Goal: Task Accomplishment & Management: Manage account settings

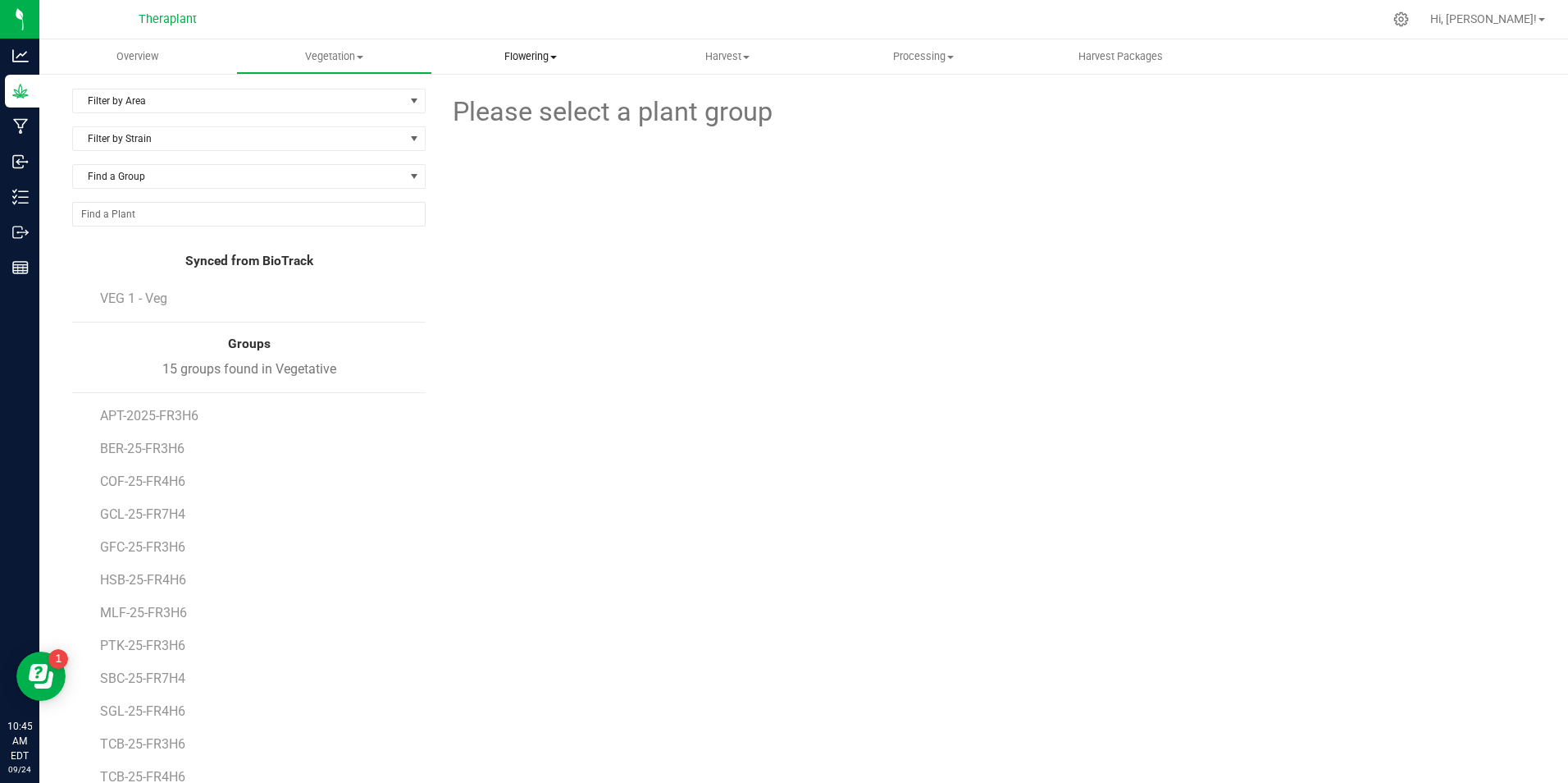
click at [561, 58] on span "Flowering" at bounding box center [531, 56] width 195 height 15
click at [541, 137] on span "Flowering plants" at bounding box center [499, 138] width 133 height 14
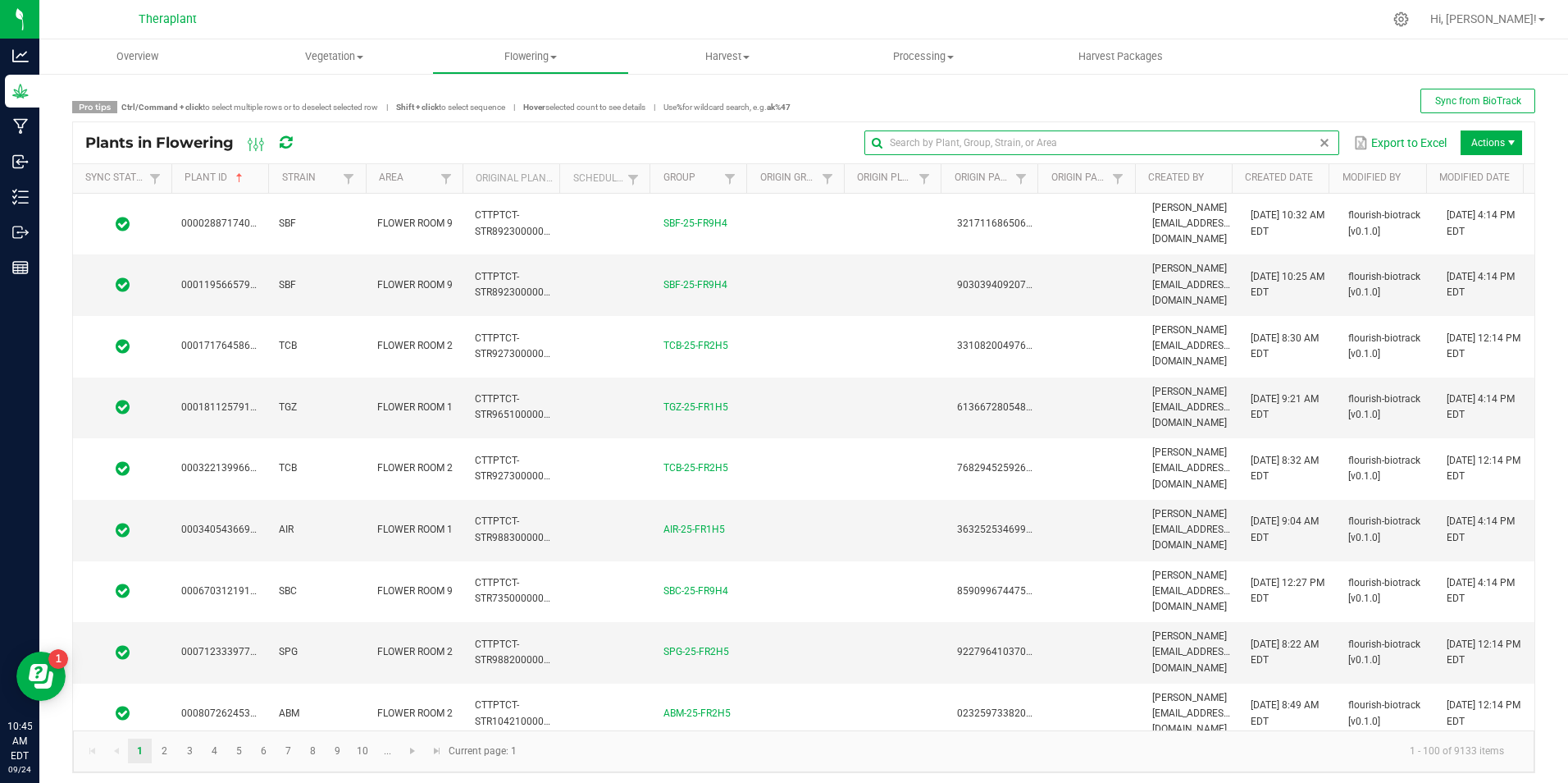
drag, startPoint x: 1303, startPoint y: 141, endPoint x: 1305, endPoint y: 131, distance: 10.2
click at [1303, 141] on global-search-input-ngx at bounding box center [1101, 143] width 475 height 12
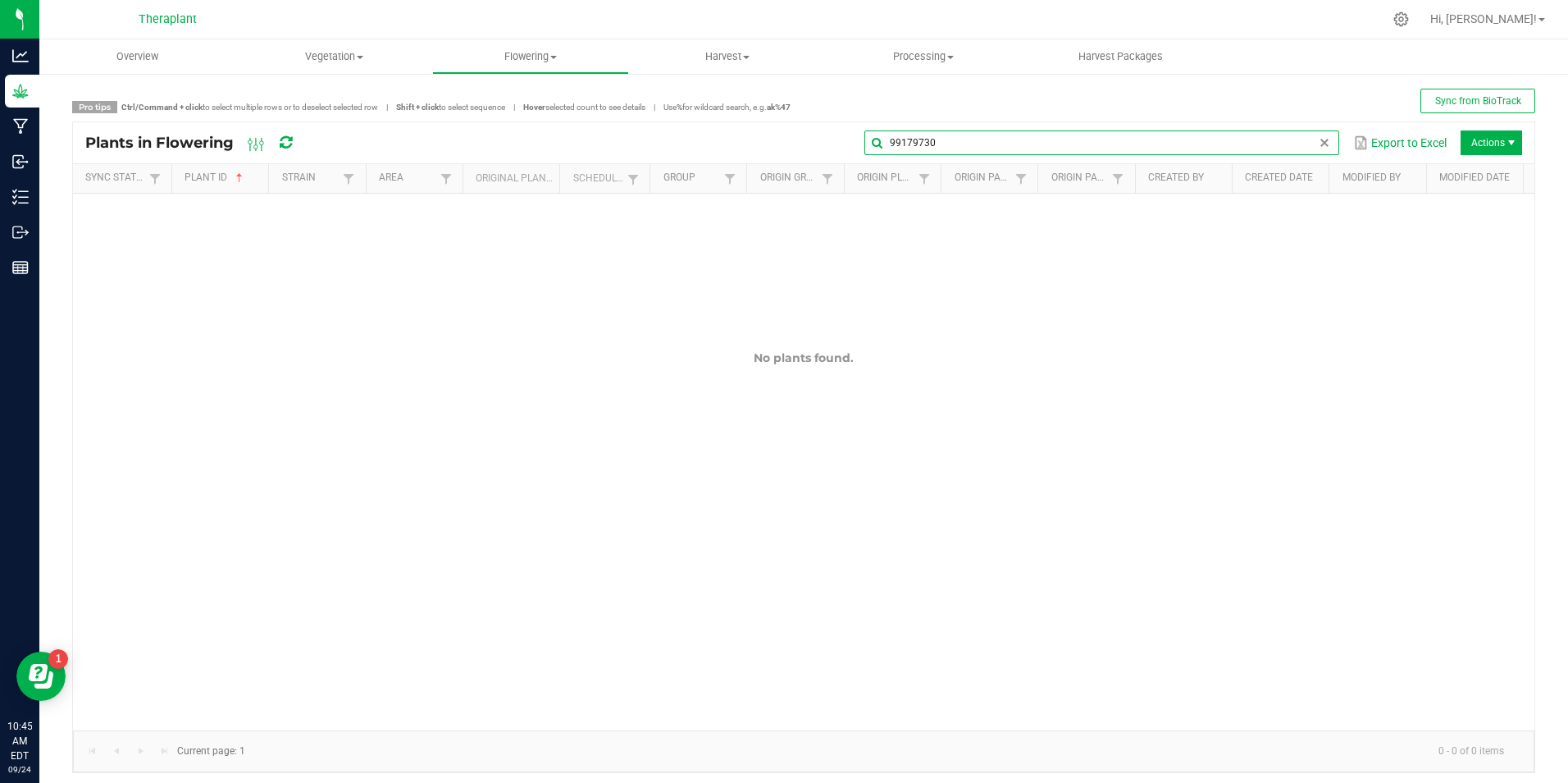
type input "99179730"
click at [368, 62] on span "Vegetation" at bounding box center [334, 56] width 195 height 15
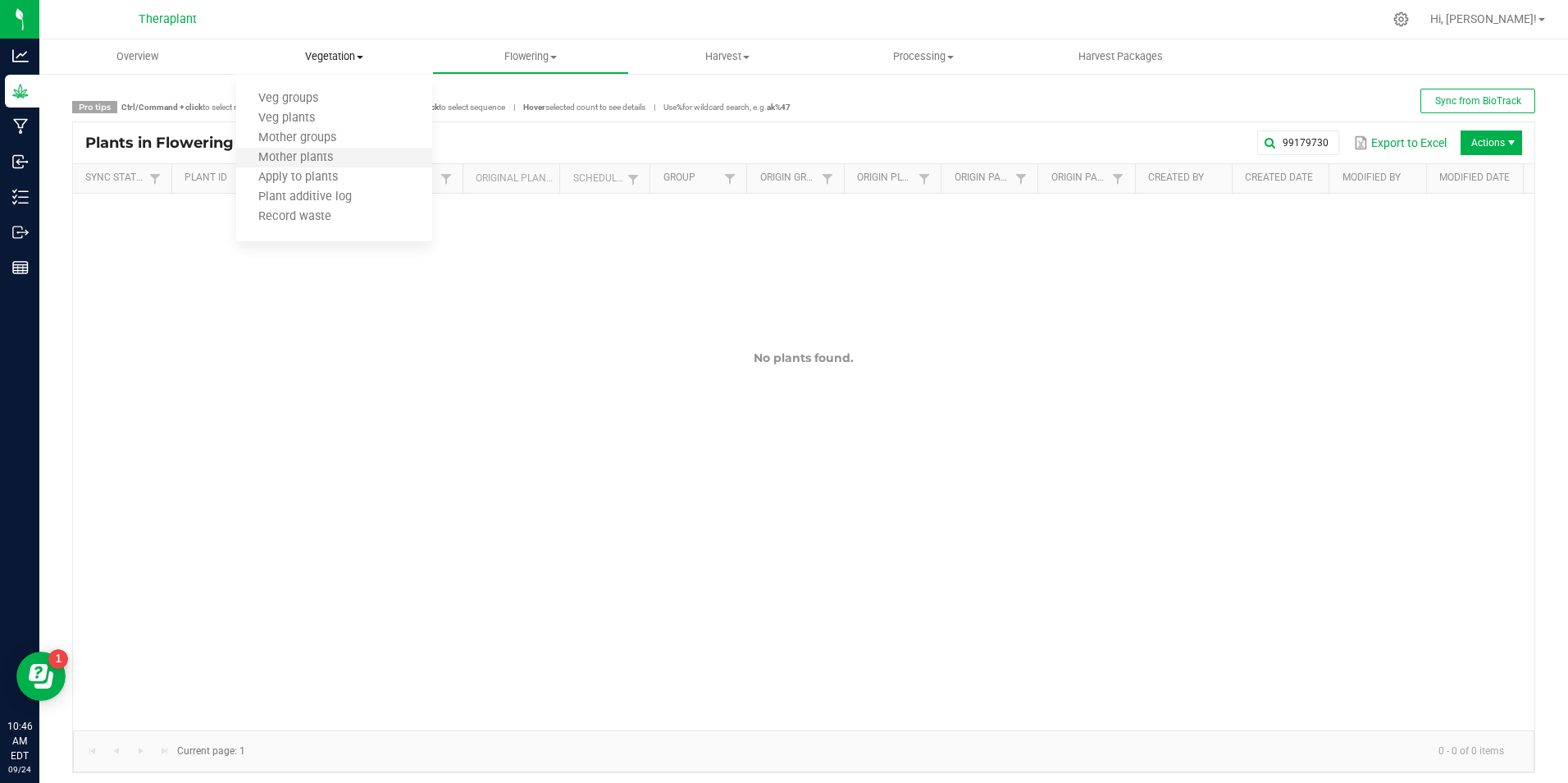
click at [368, 156] on li "Mother plants" at bounding box center [334, 159] width 197 height 19
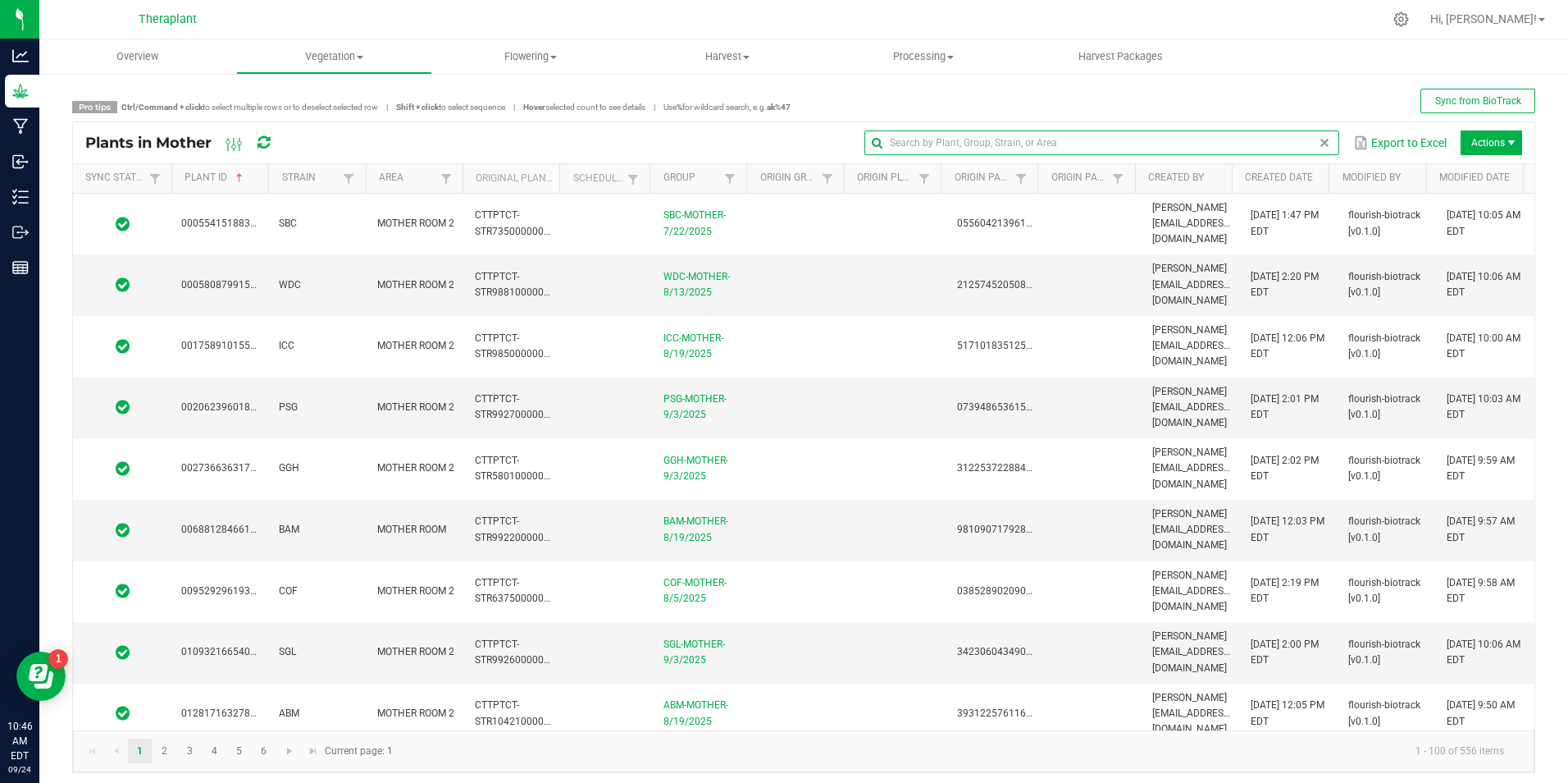
click at [1298, 134] on input "text" at bounding box center [1101, 142] width 475 height 24
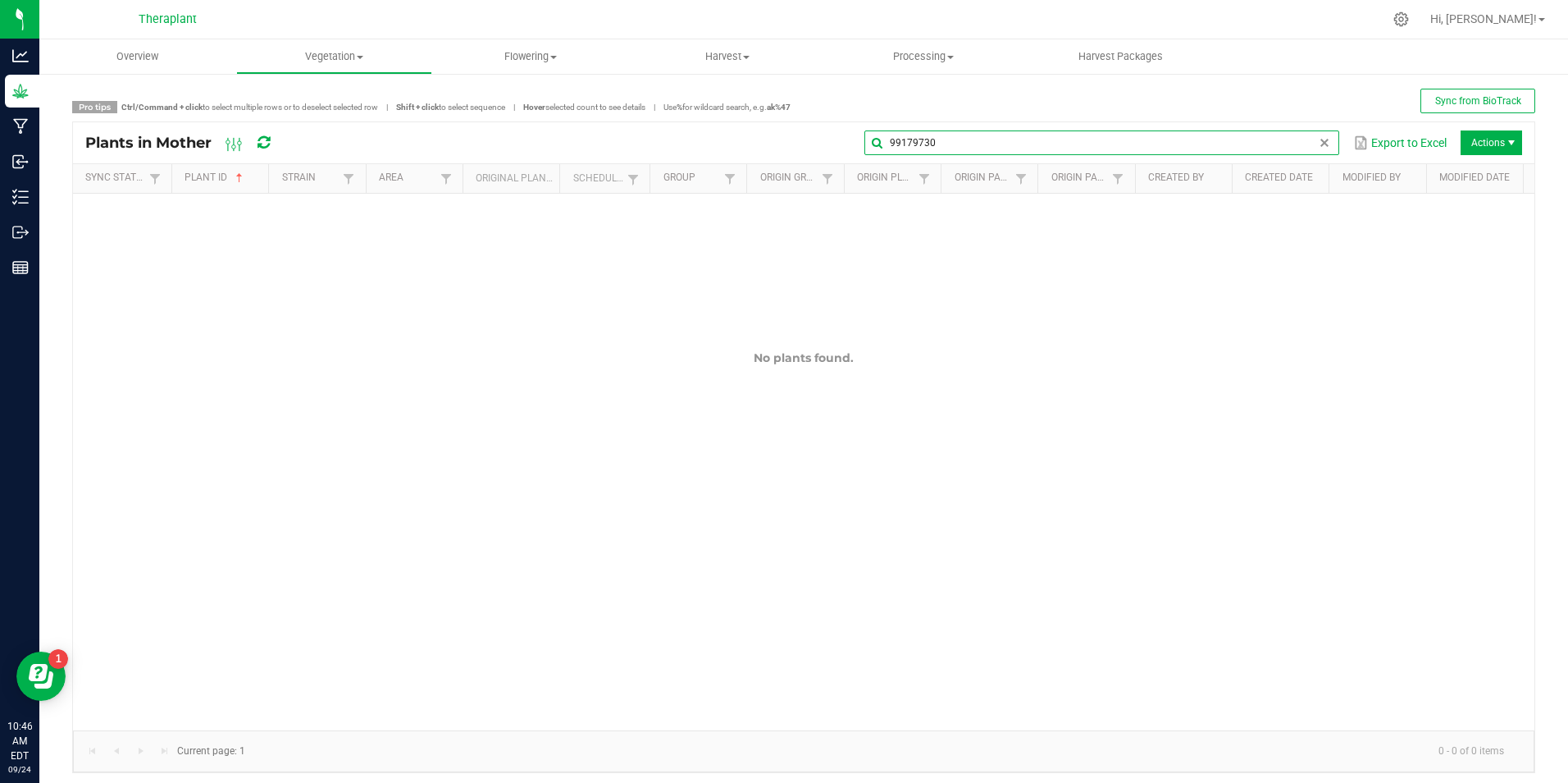
click at [990, 152] on input "99179730" at bounding box center [1101, 142] width 475 height 24
type input "99179730"
click at [341, 47] on uib-tab-heading "Vegetation Veg groups Veg plants Mother groups Mother plants Apply to plants Pl…" at bounding box center [334, 56] width 195 height 33
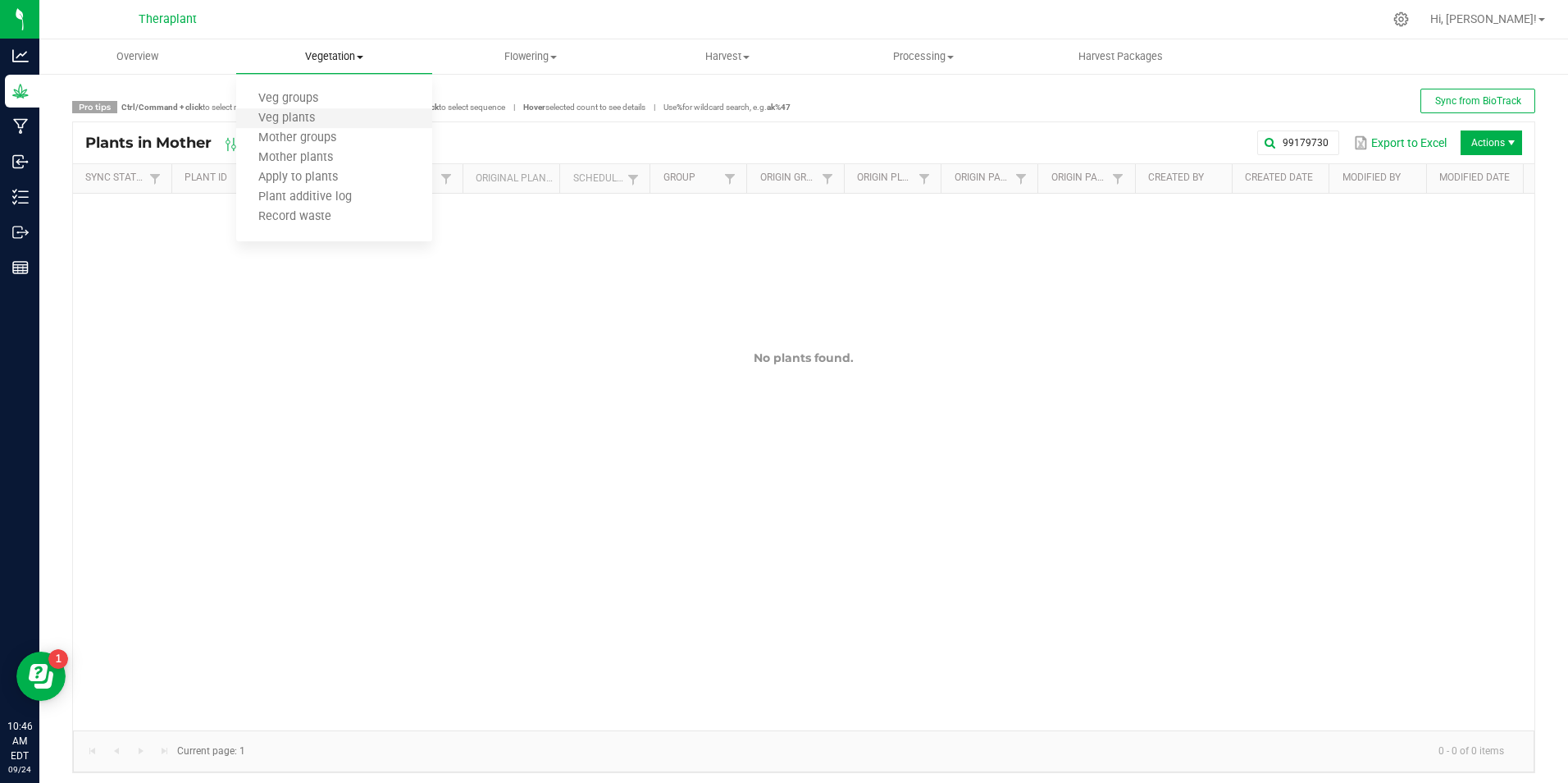
click at [342, 119] on li "Veg plants" at bounding box center [334, 119] width 197 height 19
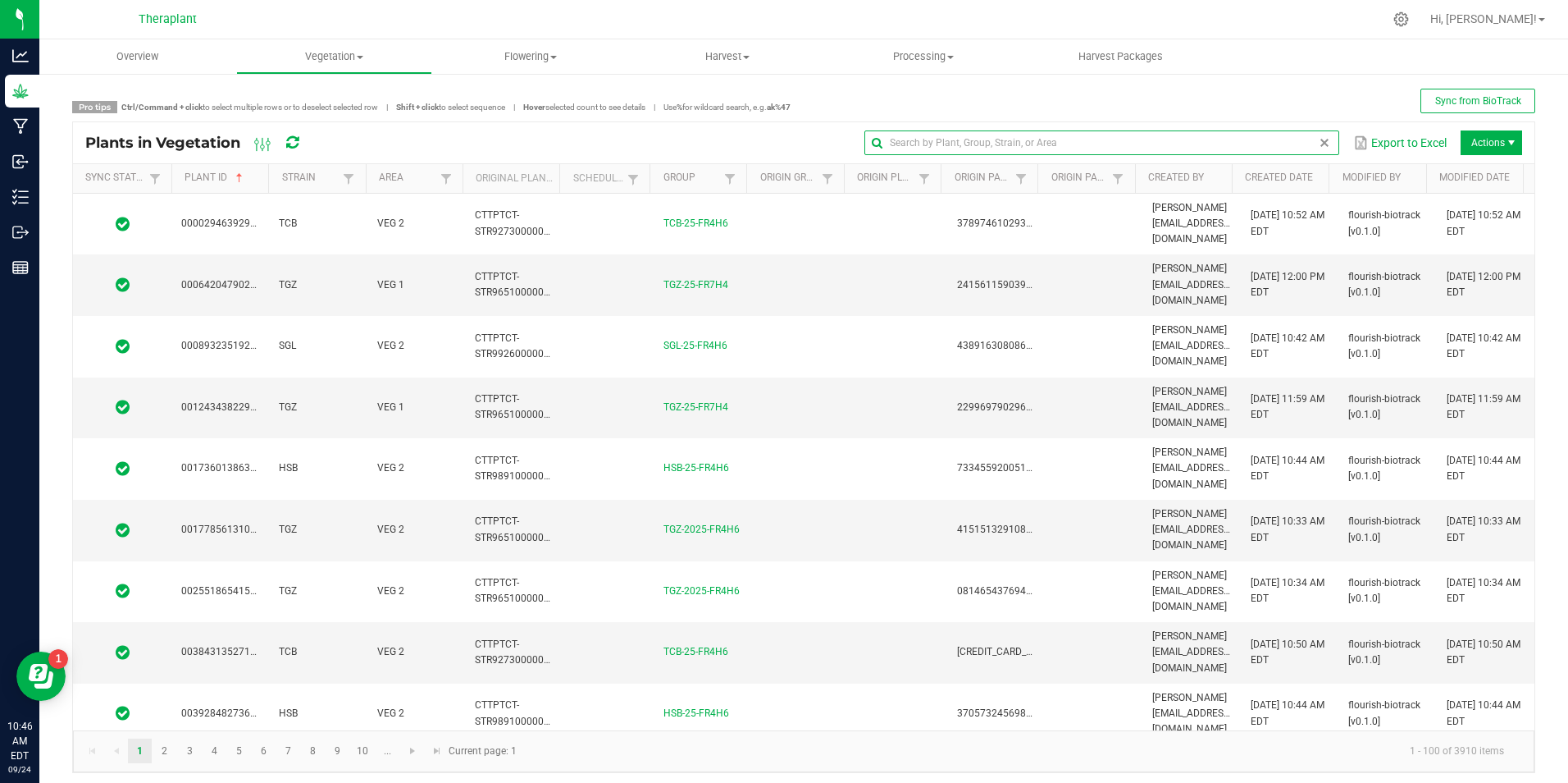
click at [1302, 142] on input "text" at bounding box center [1101, 142] width 475 height 24
click at [1063, 143] on input "text" at bounding box center [1101, 142] width 475 height 24
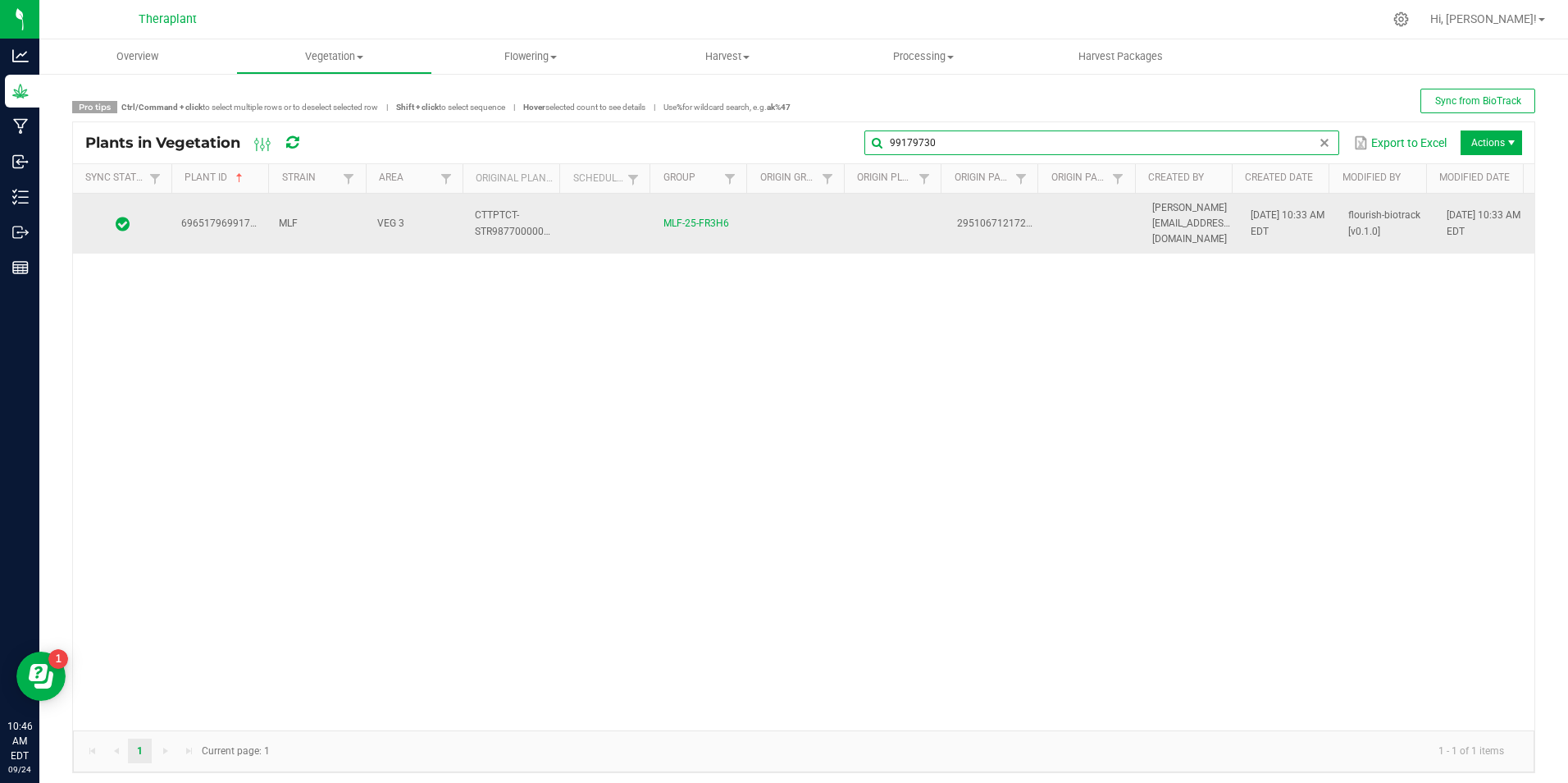
type input "99179730"
click at [438, 227] on td "VEG 3" at bounding box center [416, 224] width 97 height 60
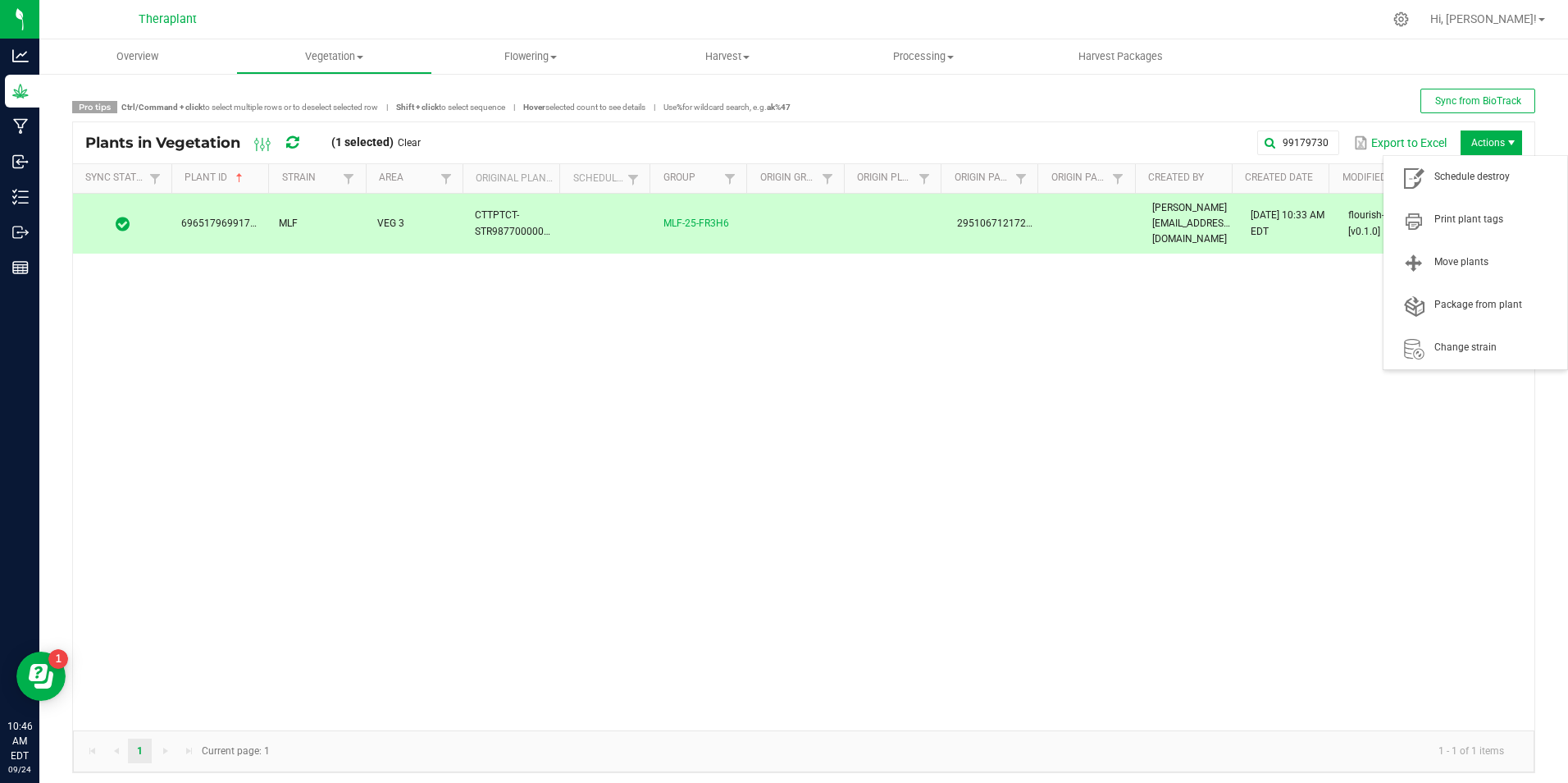
click at [1492, 139] on span "Actions" at bounding box center [1491, 142] width 61 height 24
click at [1507, 182] on span "Schedule destroy" at bounding box center [1496, 177] width 123 height 14
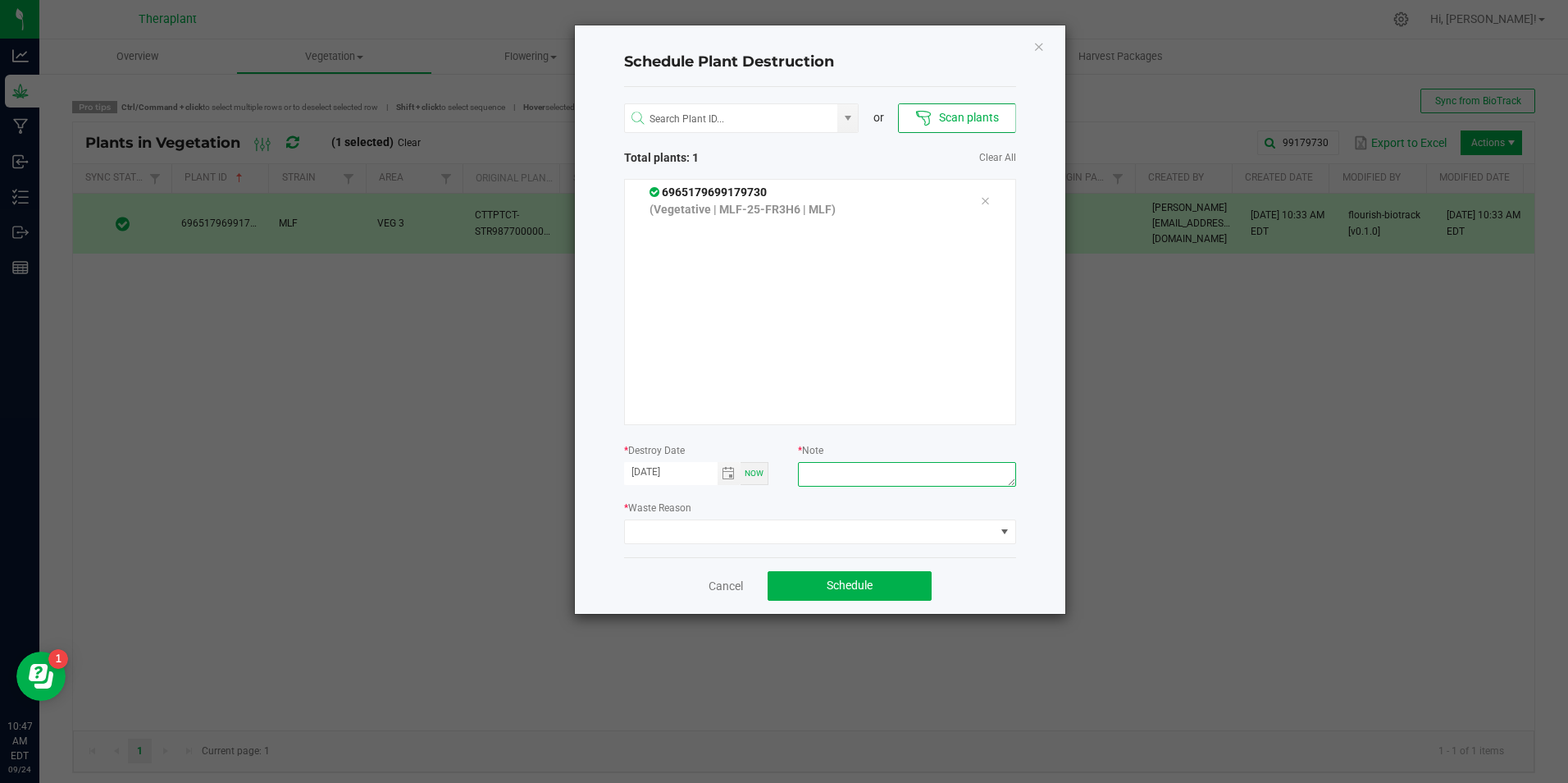
click at [947, 478] on textarea at bounding box center [907, 474] width 218 height 24
type textarea "ipm"
click at [801, 534] on span at bounding box center [810, 532] width 370 height 23
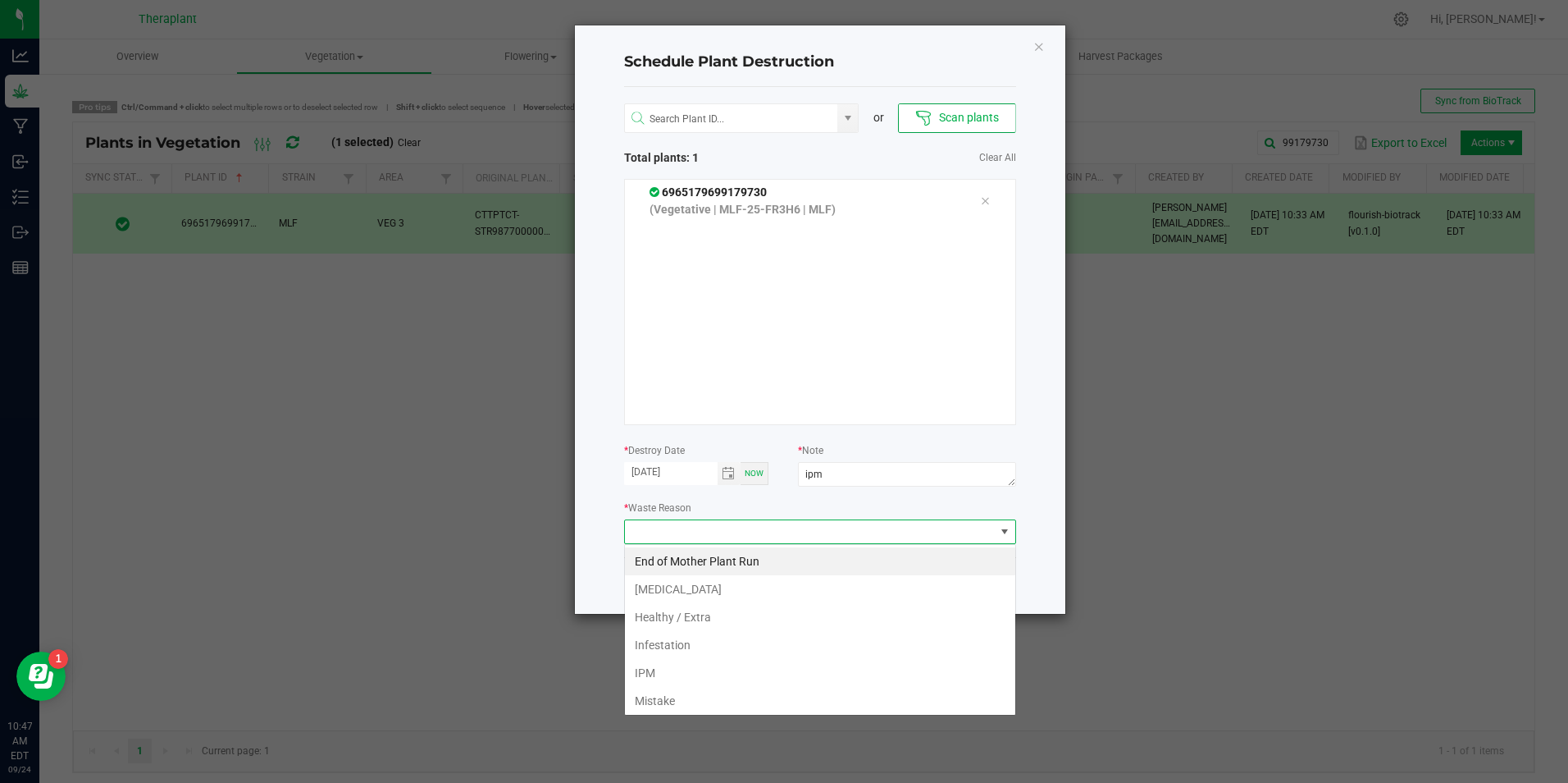
scroll to position [24, 392]
click at [731, 684] on li "IPM" at bounding box center [820, 673] width 391 height 28
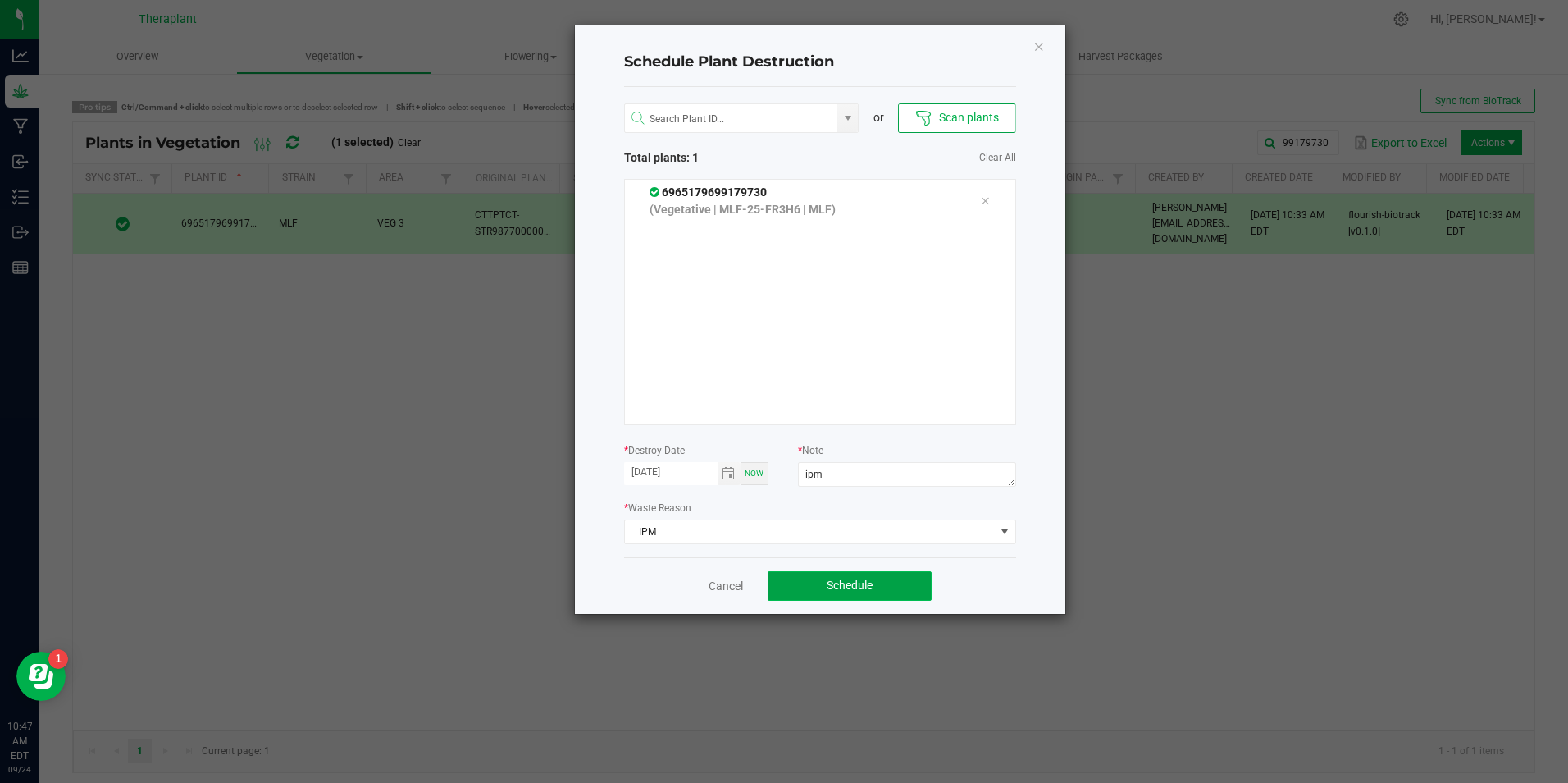
click at [885, 586] on button "Schedule" at bounding box center [850, 586] width 164 height 29
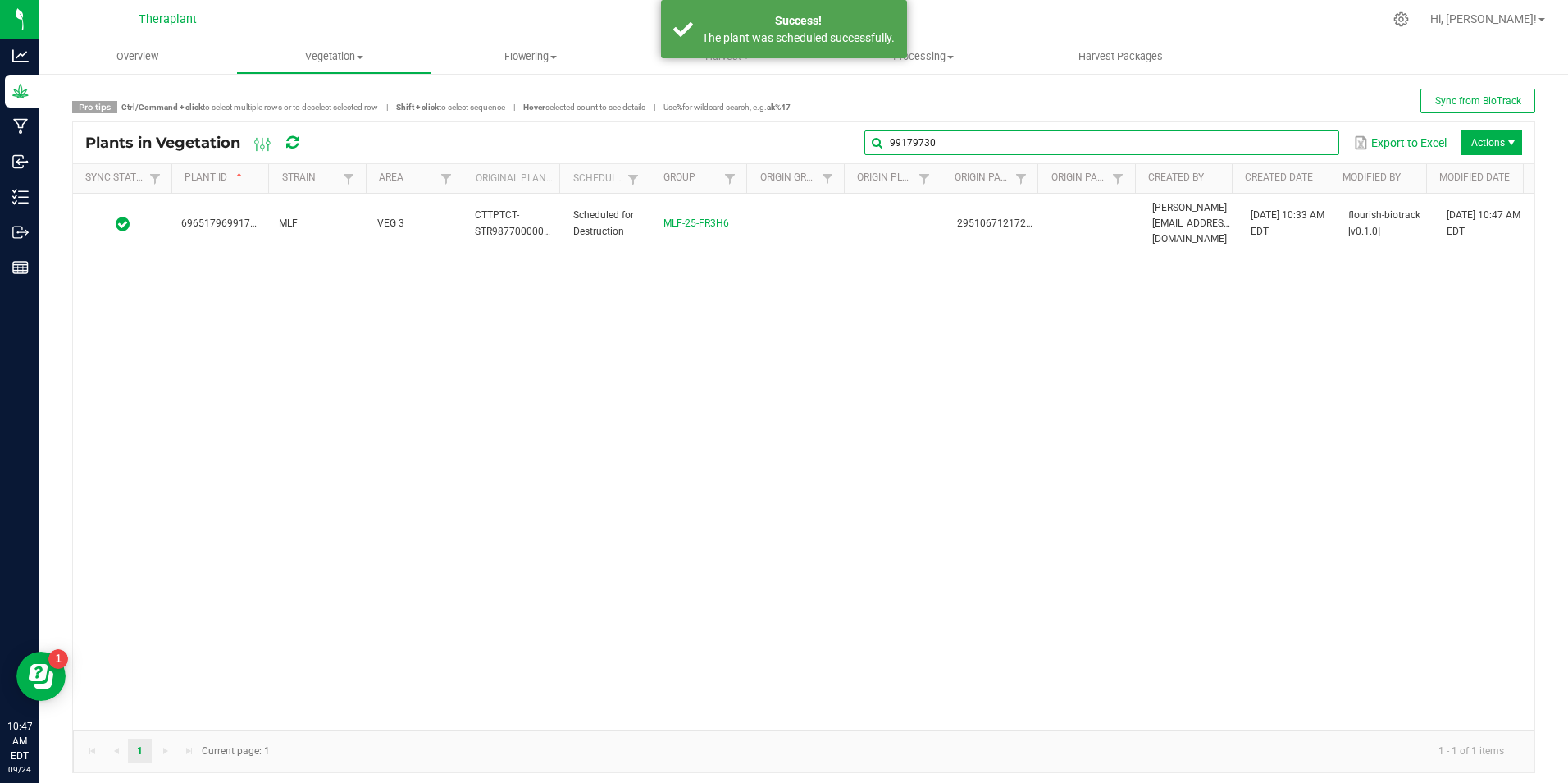
click at [1298, 141] on input "99179730" at bounding box center [1101, 142] width 475 height 24
click at [1318, 137] on span at bounding box center [1325, 143] width 14 height 14
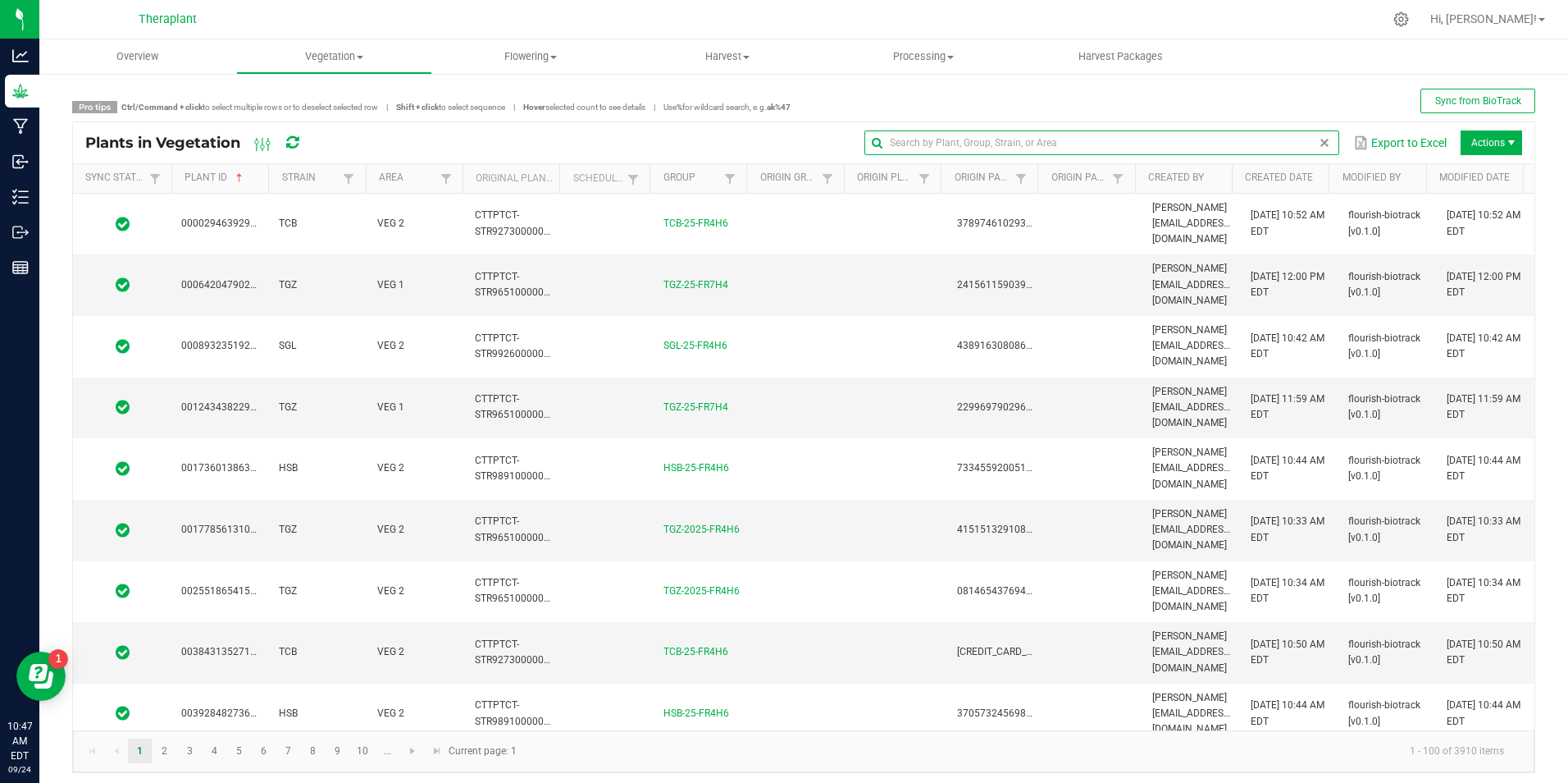
click at [1021, 144] on input "text" at bounding box center [1101, 142] width 475 height 24
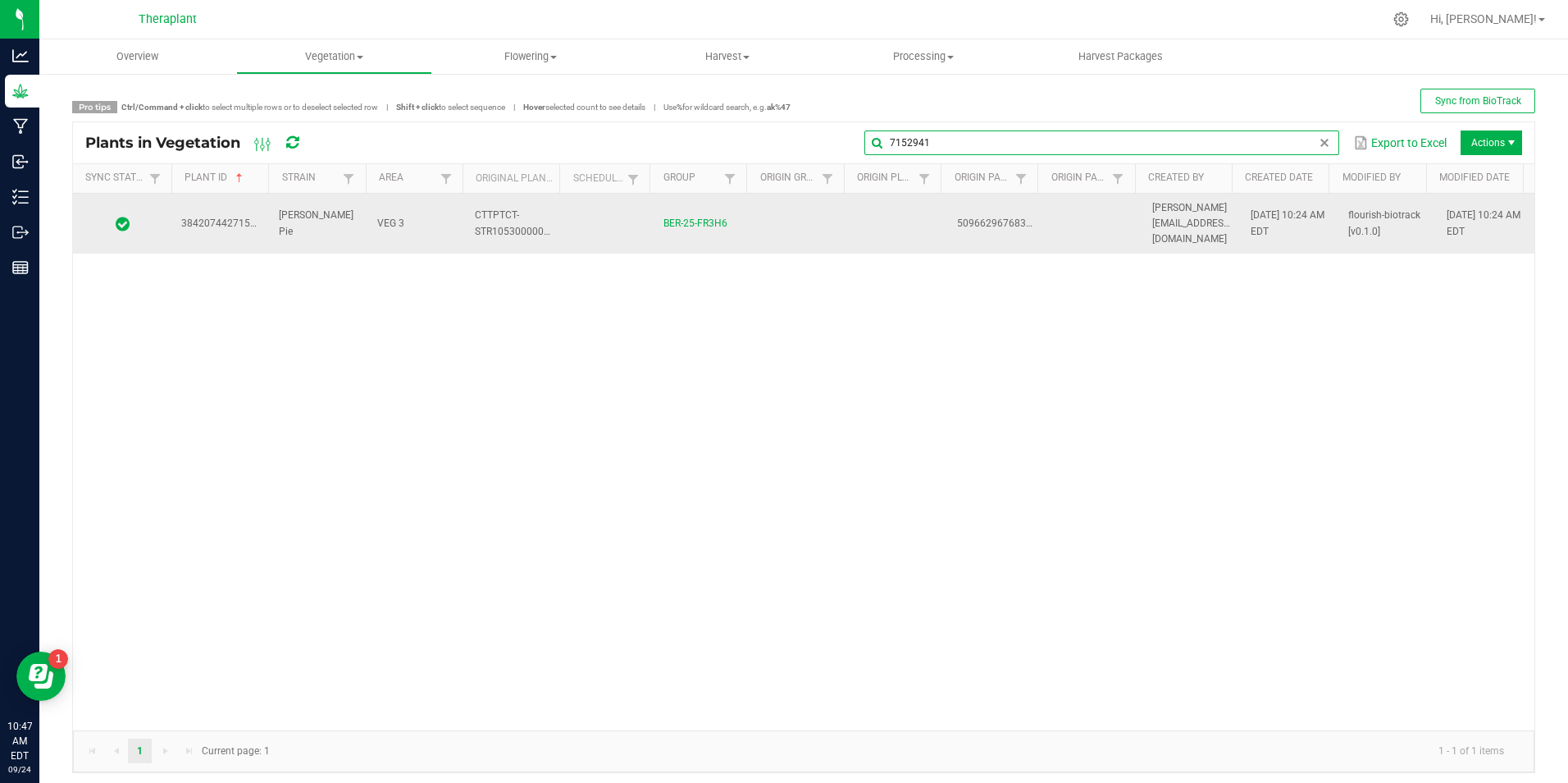
type input "7152941"
click at [614, 222] on td at bounding box center [609, 224] width 90 height 60
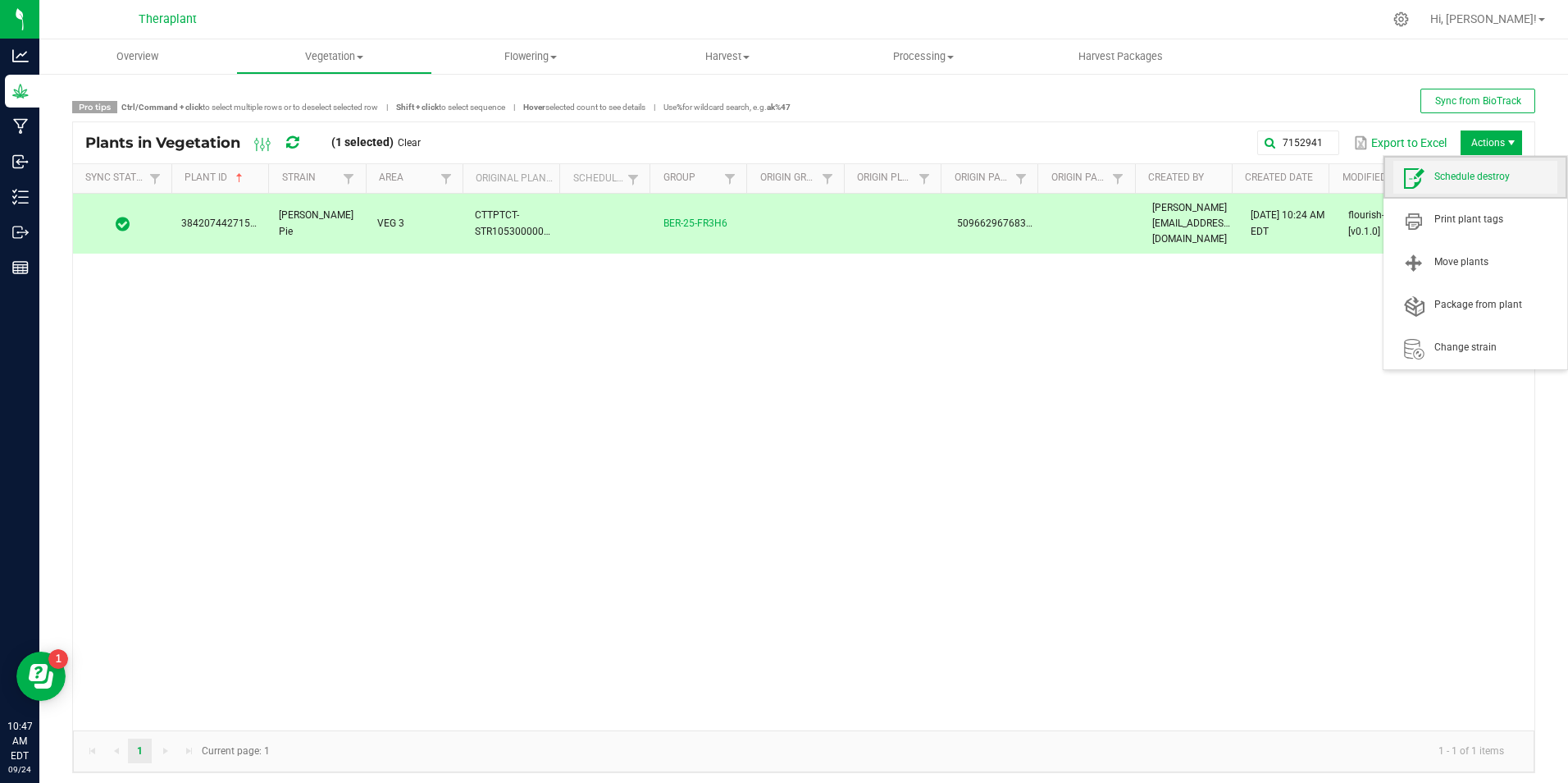
click at [1474, 179] on span "Schedule destroy" at bounding box center [1496, 177] width 123 height 14
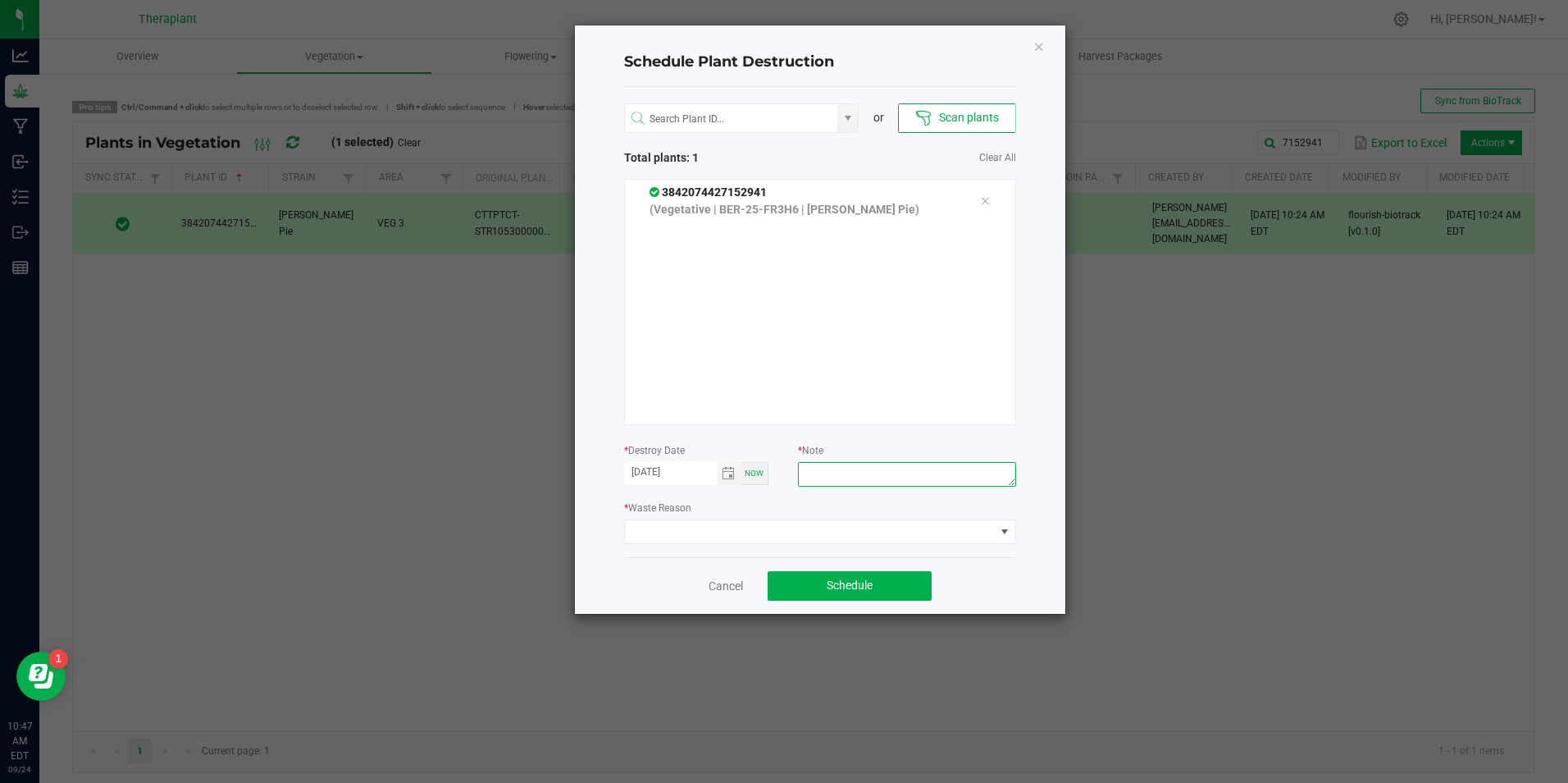
click at [894, 484] on textarea at bounding box center [907, 474] width 218 height 24
type textarea "ipm"
click at [737, 539] on span at bounding box center [810, 532] width 370 height 23
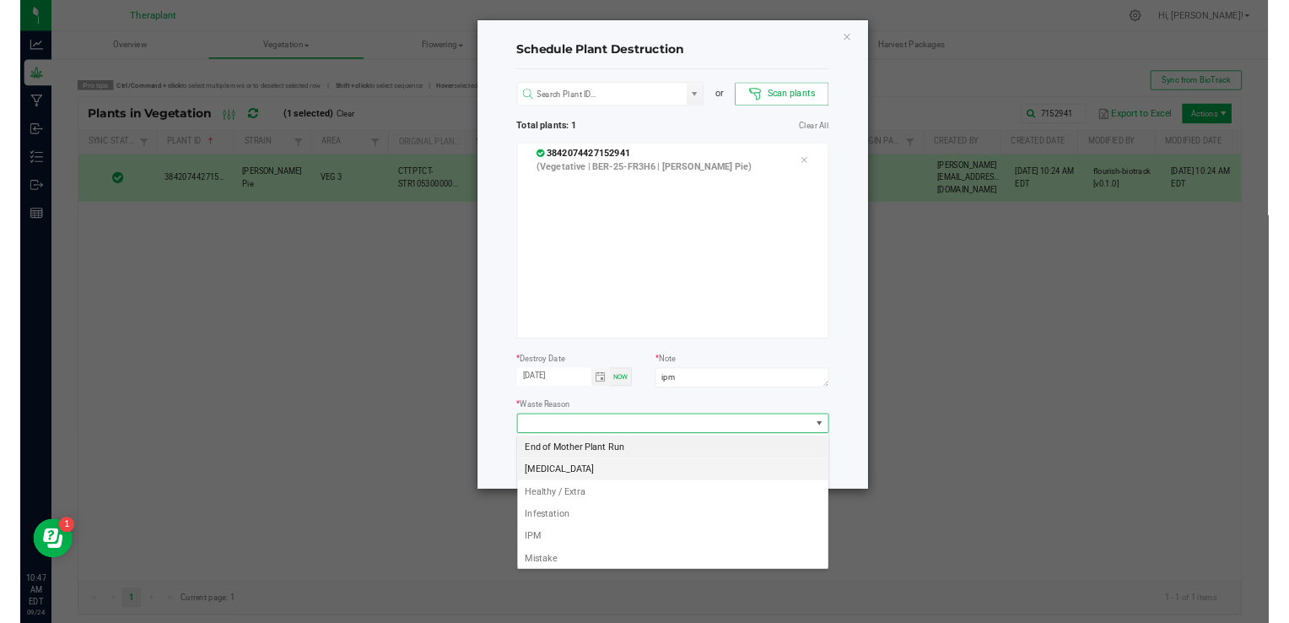
scroll to position [25, 403]
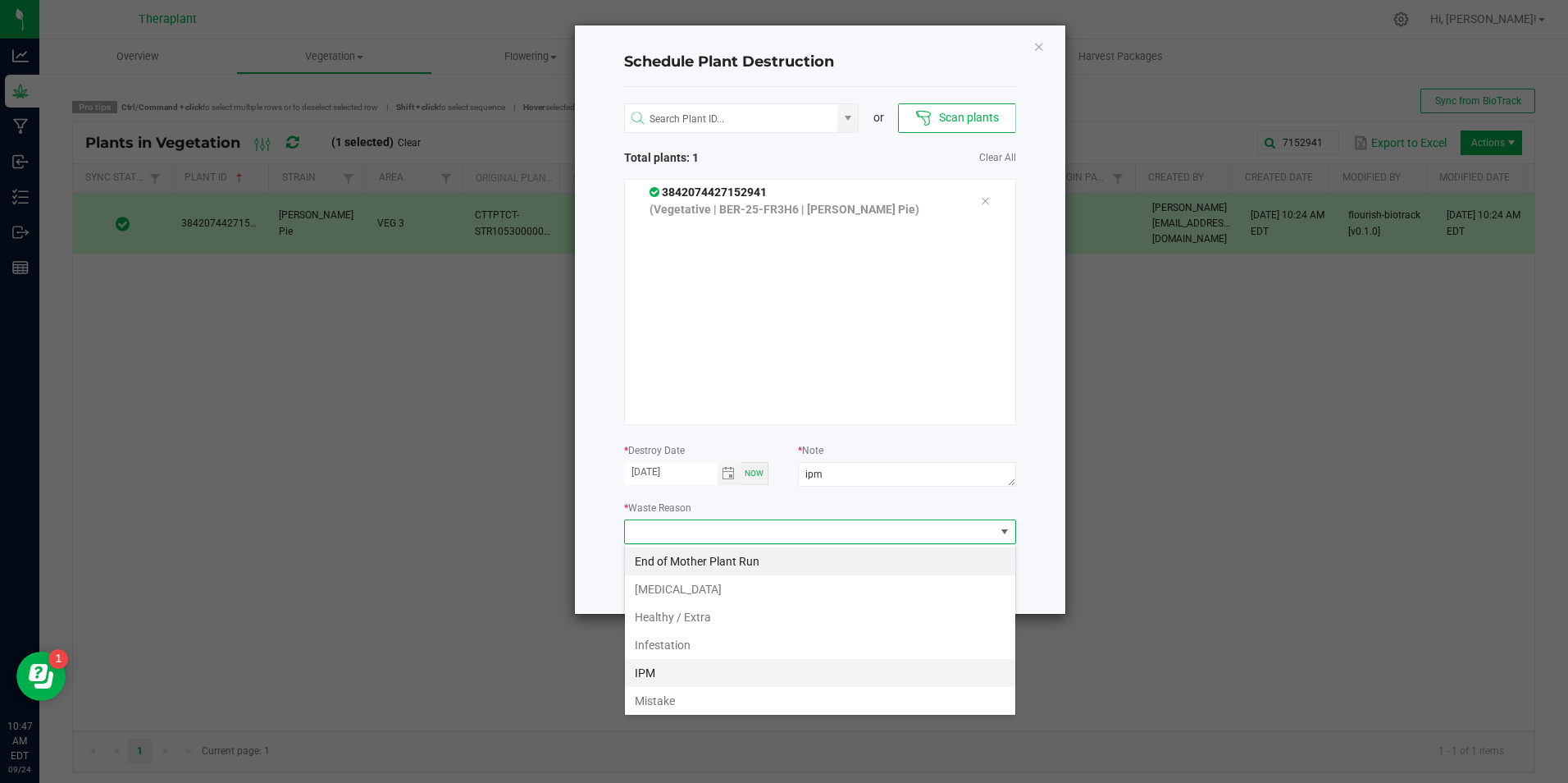
click at [701, 676] on li "IPM" at bounding box center [820, 673] width 391 height 28
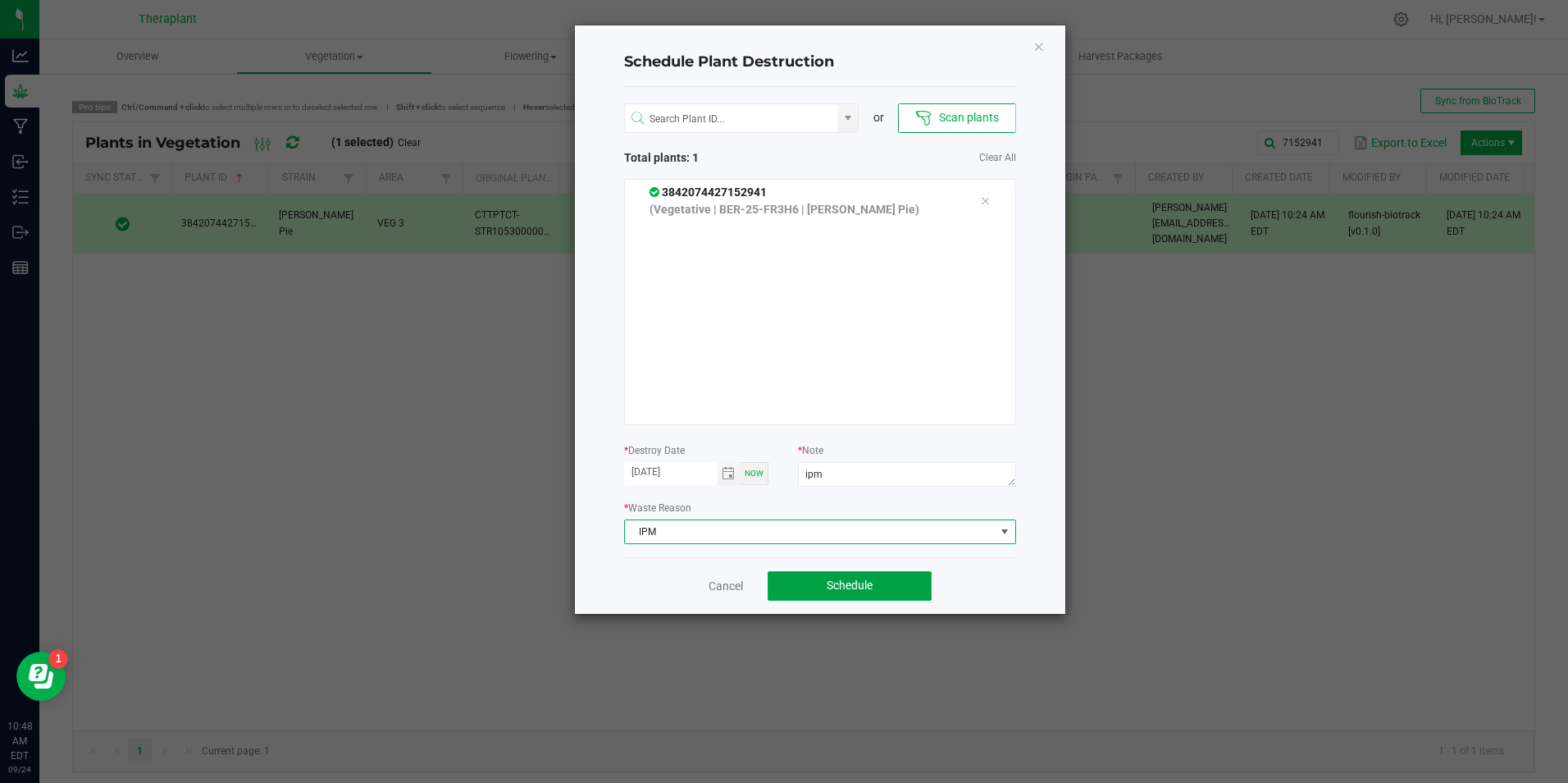
click at [875, 577] on button "Schedule" at bounding box center [850, 586] width 164 height 29
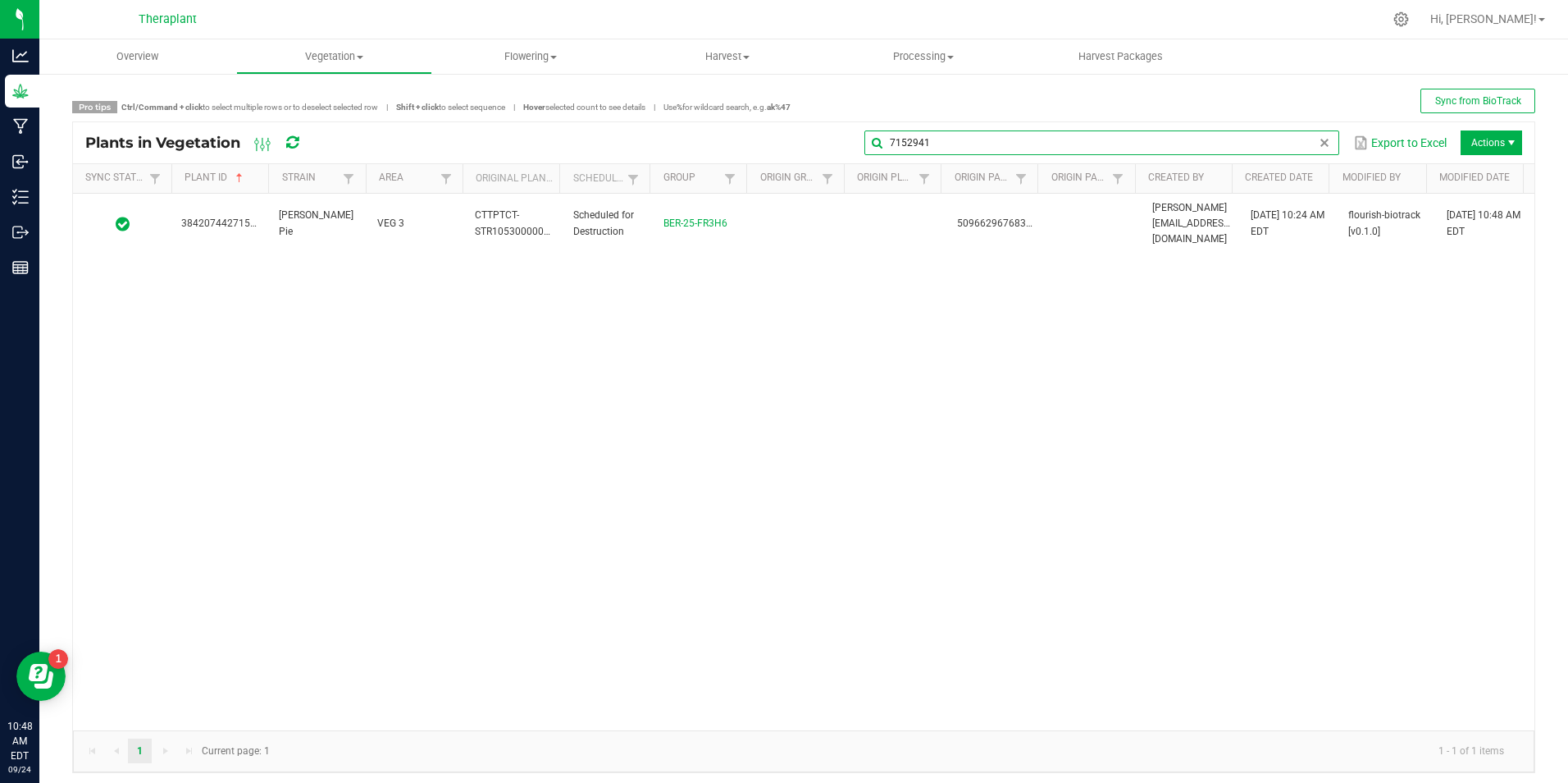
click at [1318, 146] on input "7152941" at bounding box center [1101, 142] width 475 height 24
click at [1318, 140] on span at bounding box center [1325, 143] width 14 height 14
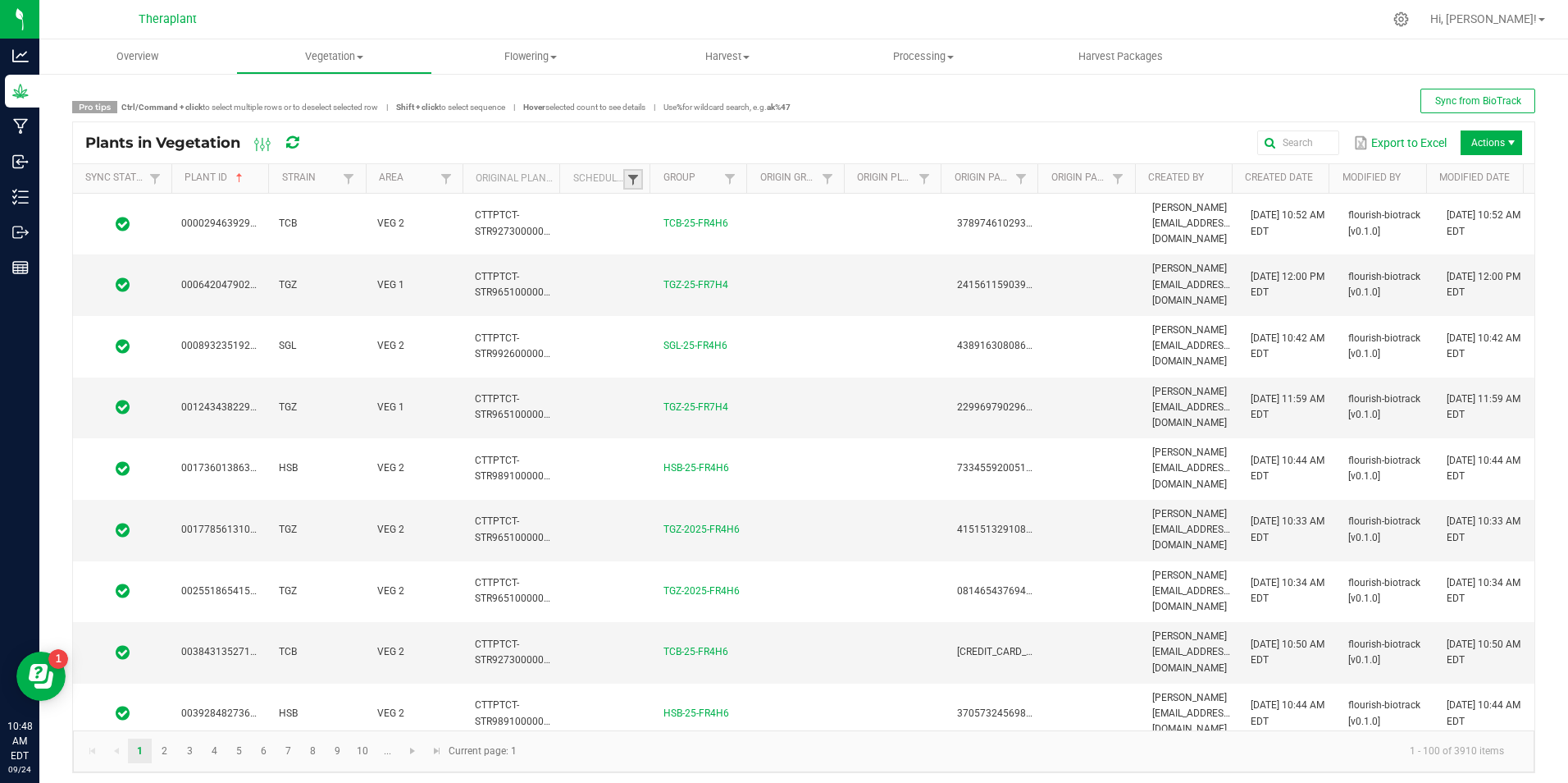
click at [630, 175] on span at bounding box center [634, 180] width 14 height 14
click at [649, 249] on li "Scheduled" at bounding box center [710, 248] width 159 height 21
checkbox input "true"
click at [749, 309] on button "Filter" at bounding box center [758, 304] width 82 height 36
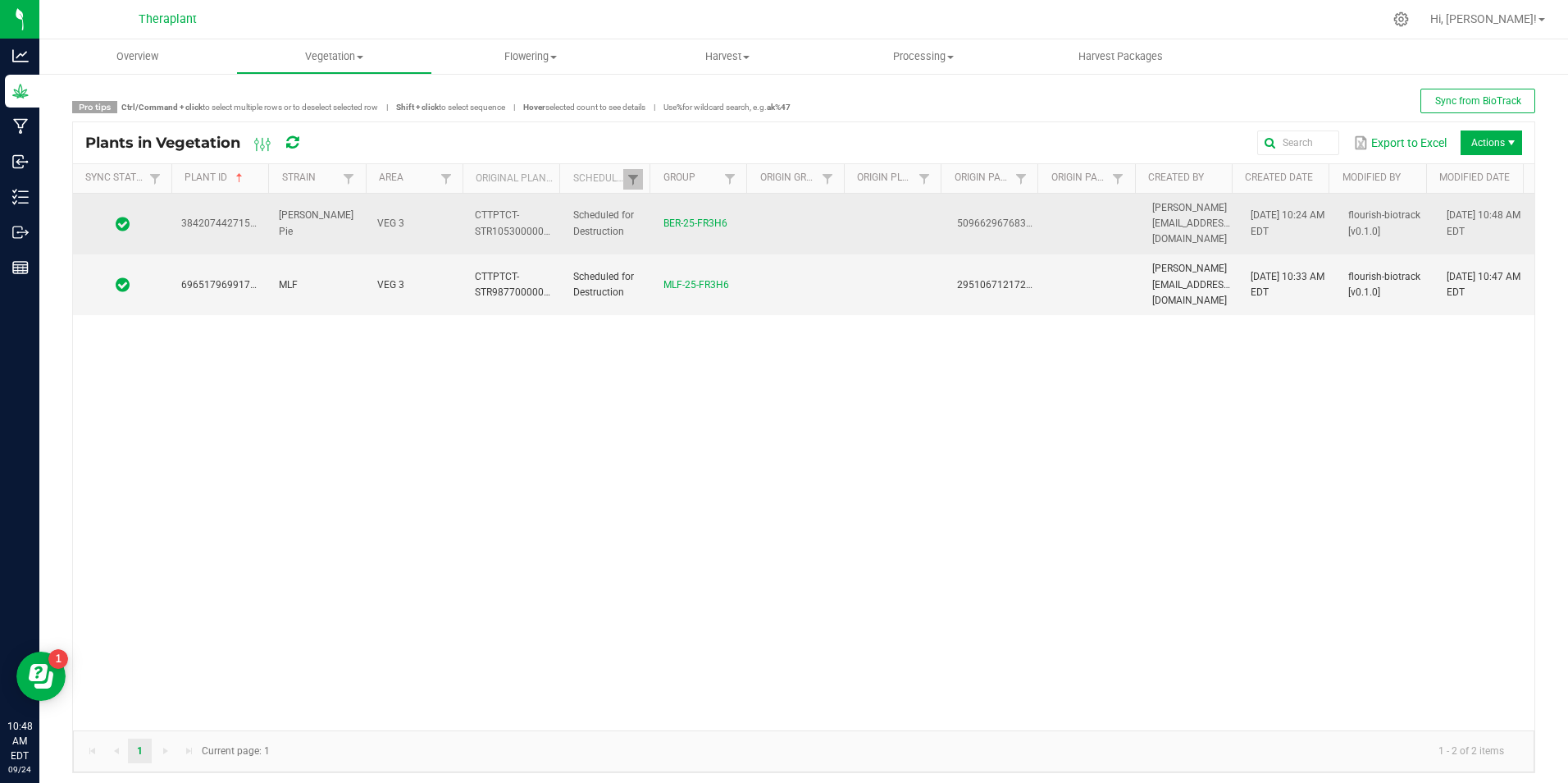
click at [816, 217] on td at bounding box center [800, 224] width 97 height 61
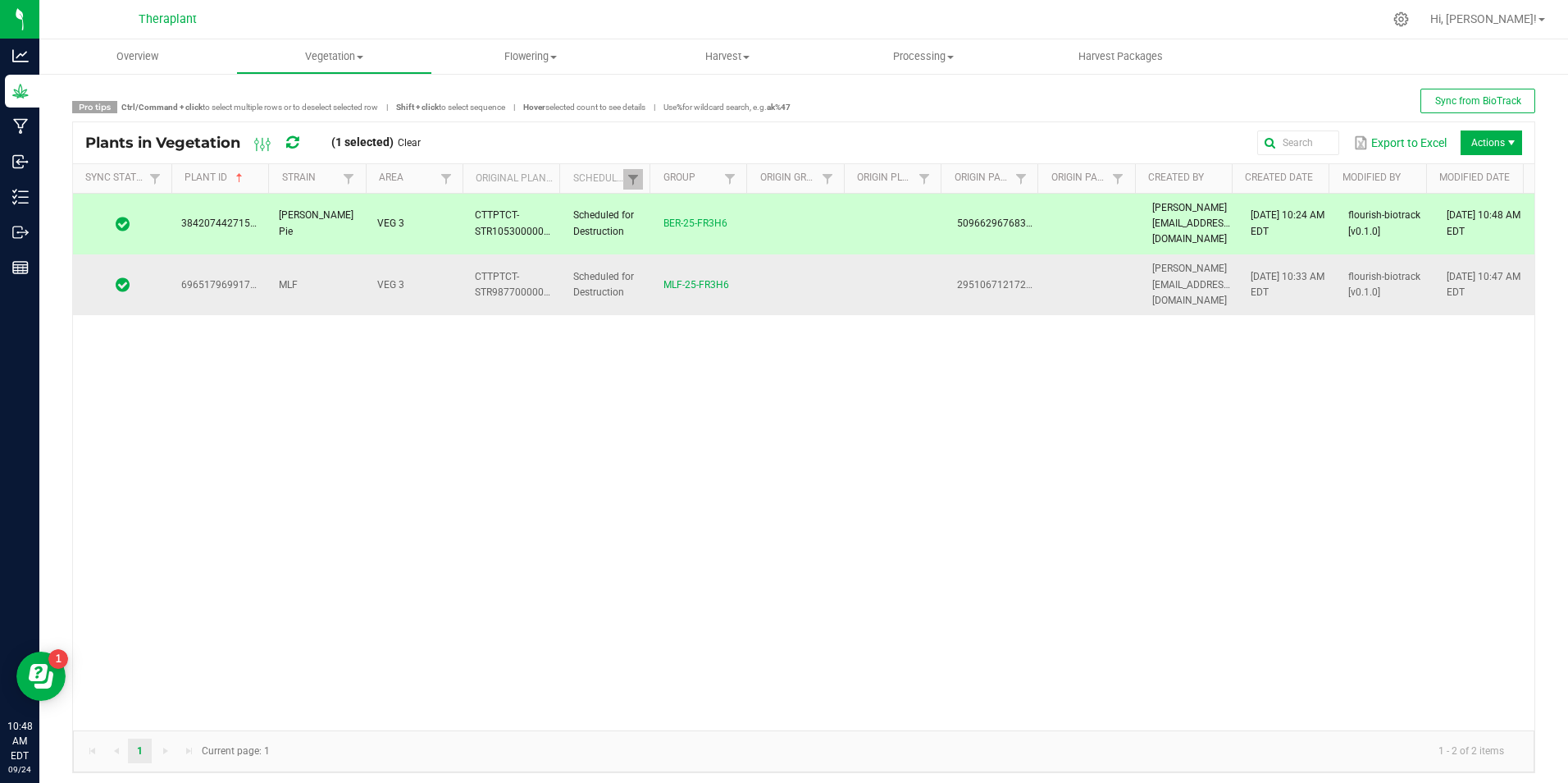
click at [789, 256] on td at bounding box center [800, 285] width 97 height 60
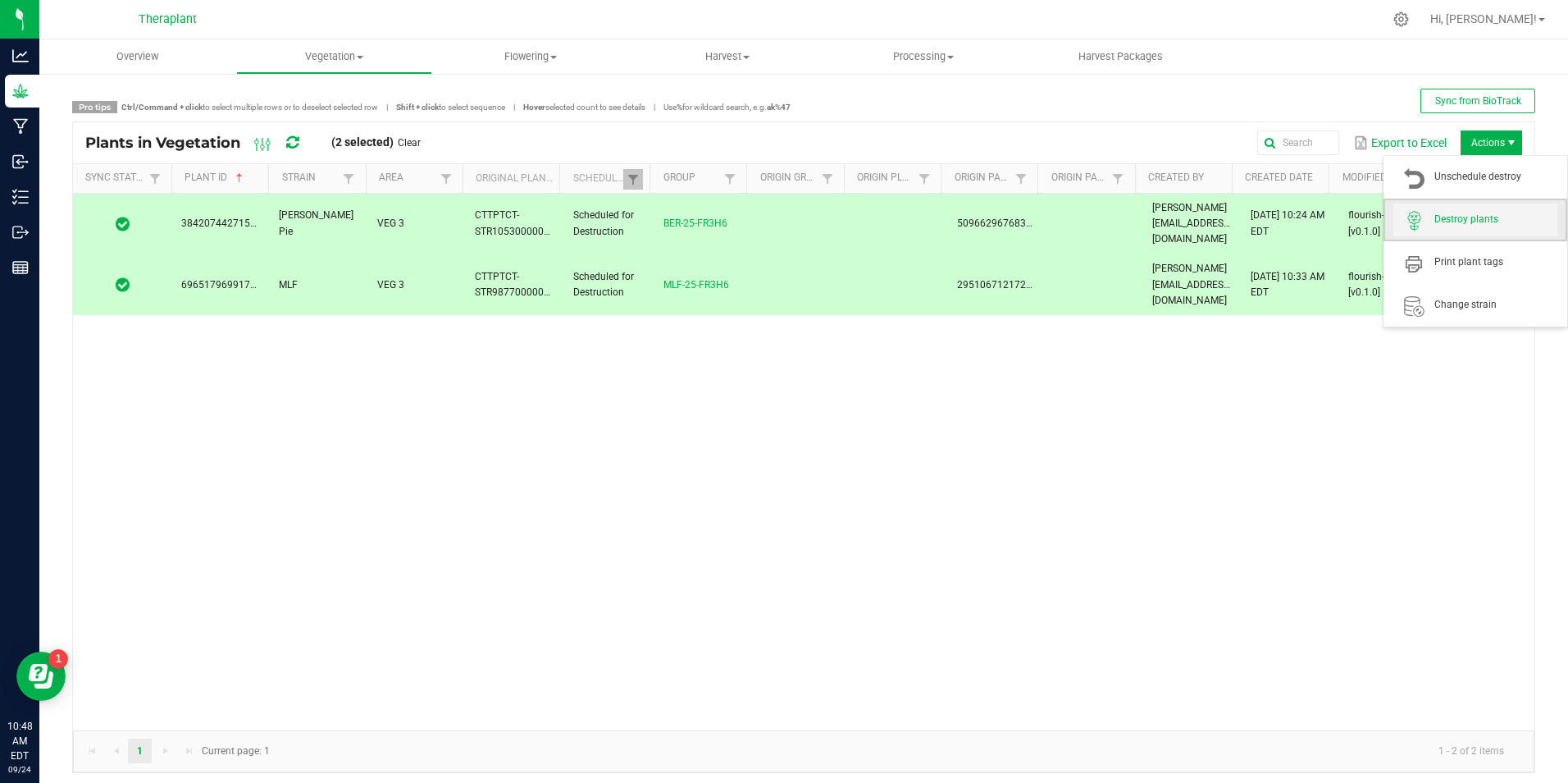
click at [1465, 229] on span "Destroy plants" at bounding box center [1476, 220] width 164 height 33
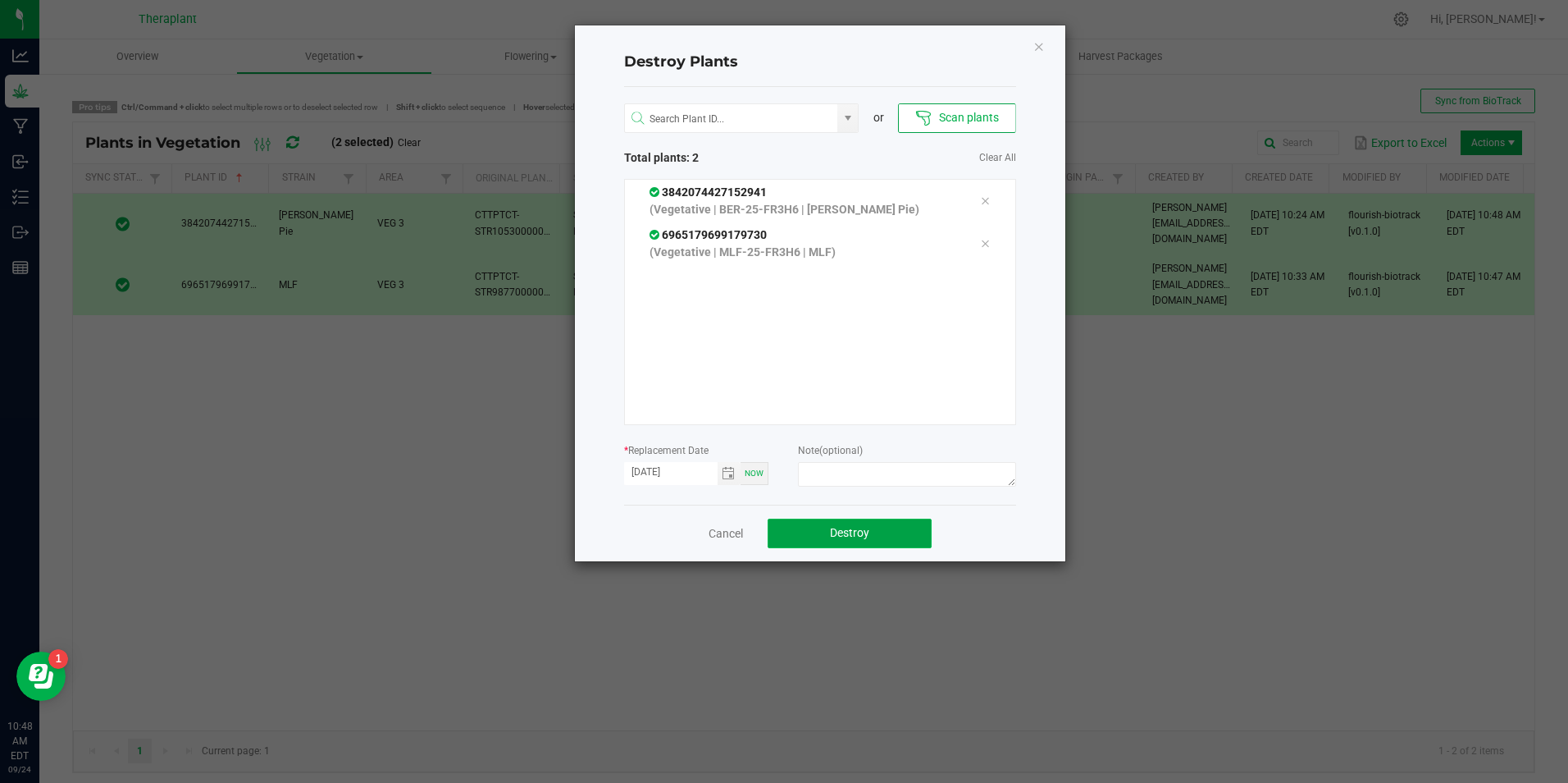
click at [856, 522] on button "Destroy" at bounding box center [850, 533] width 164 height 29
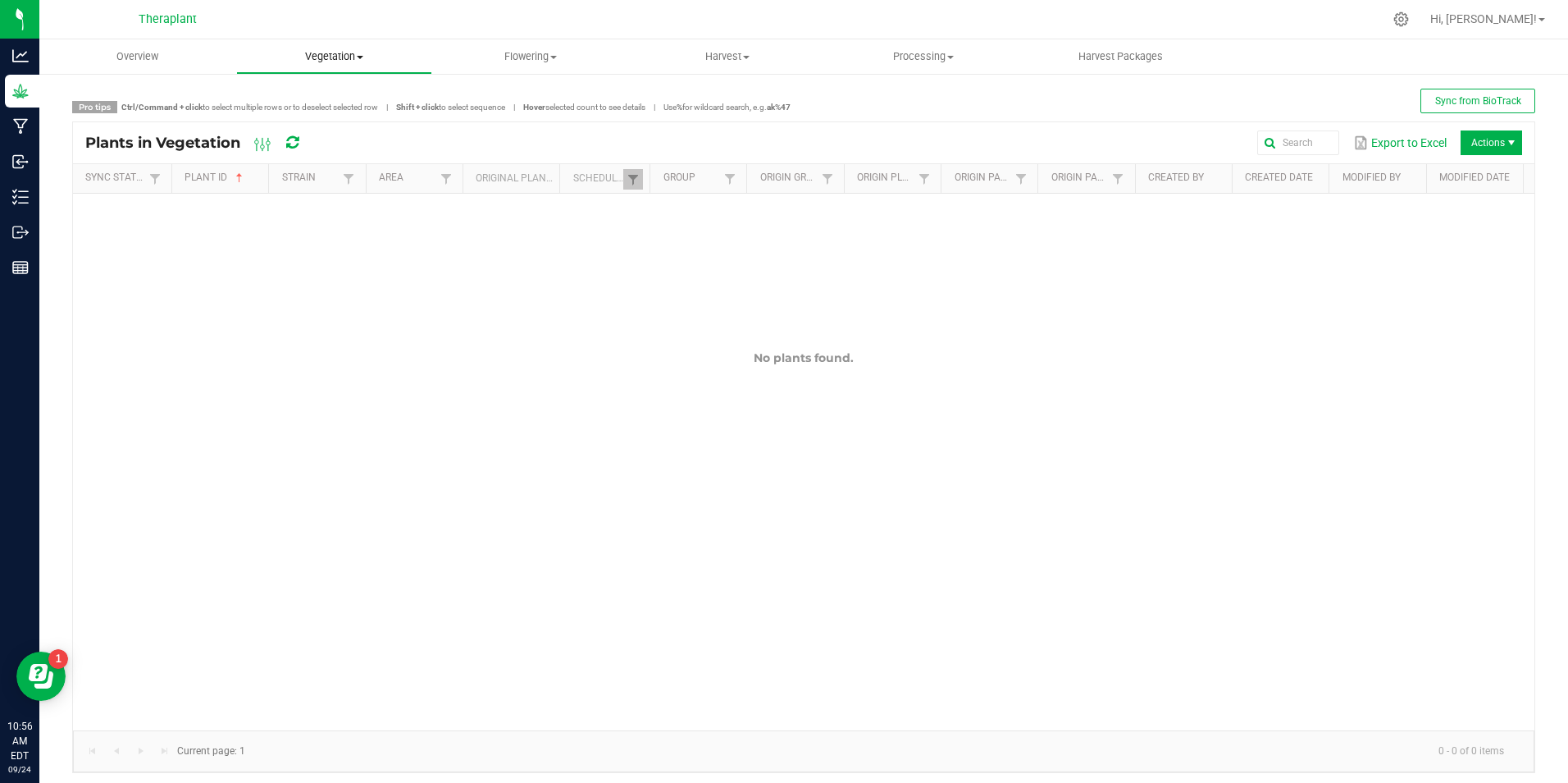
click at [349, 63] on span "Vegetation" at bounding box center [334, 56] width 195 height 15
click at [342, 136] on span "Mother groups" at bounding box center [297, 138] width 122 height 14
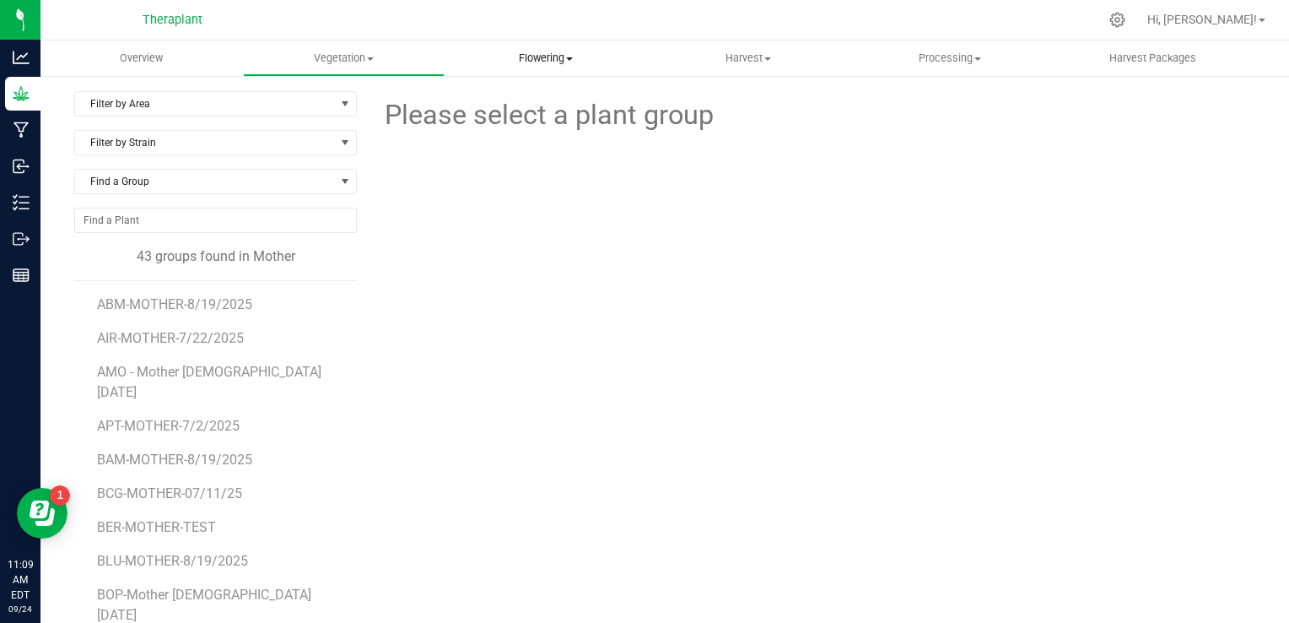
click at [544, 53] on span "Flowering" at bounding box center [546, 58] width 201 height 15
click at [502, 122] on span "Flowering groups" at bounding box center [515, 122] width 140 height 14
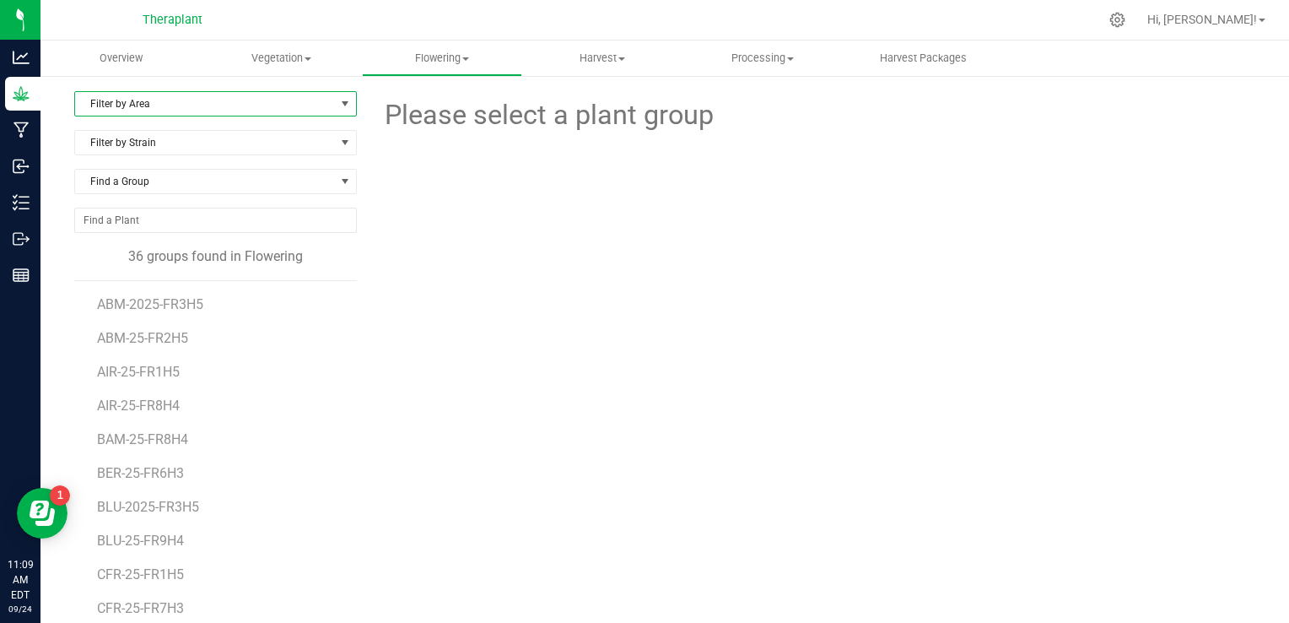
click at [292, 103] on span "Filter by Area" at bounding box center [205, 104] width 260 height 24
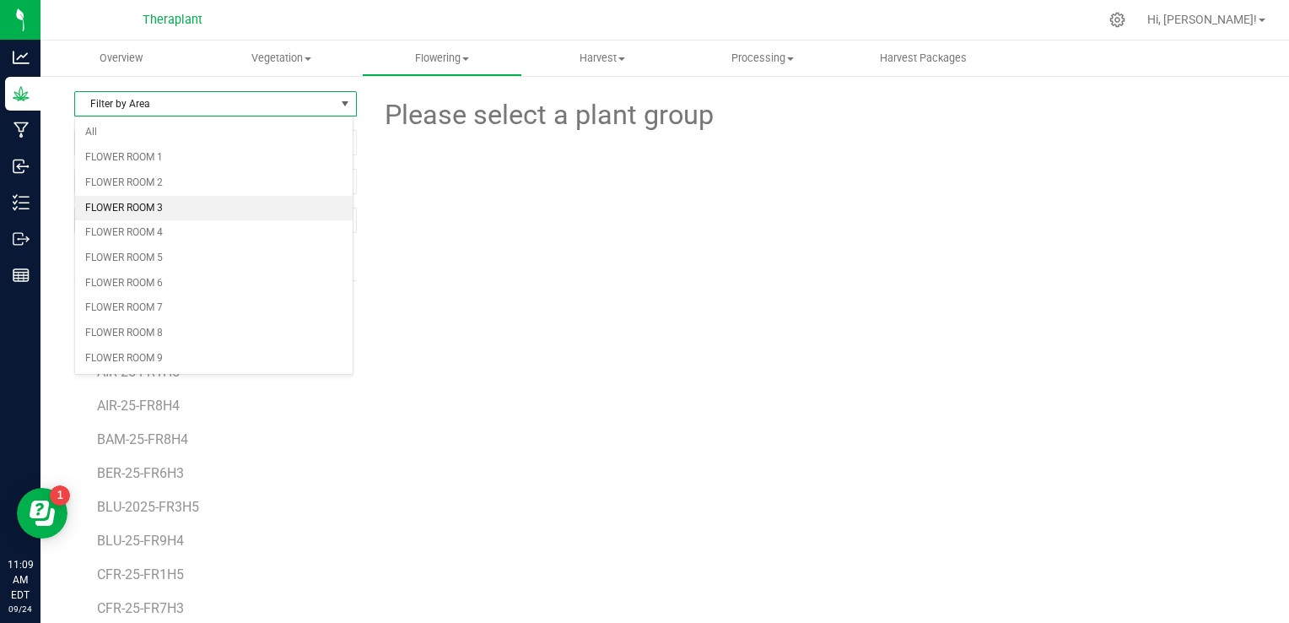
click at [205, 205] on li "FLOWER ROOM 3" at bounding box center [214, 208] width 278 height 25
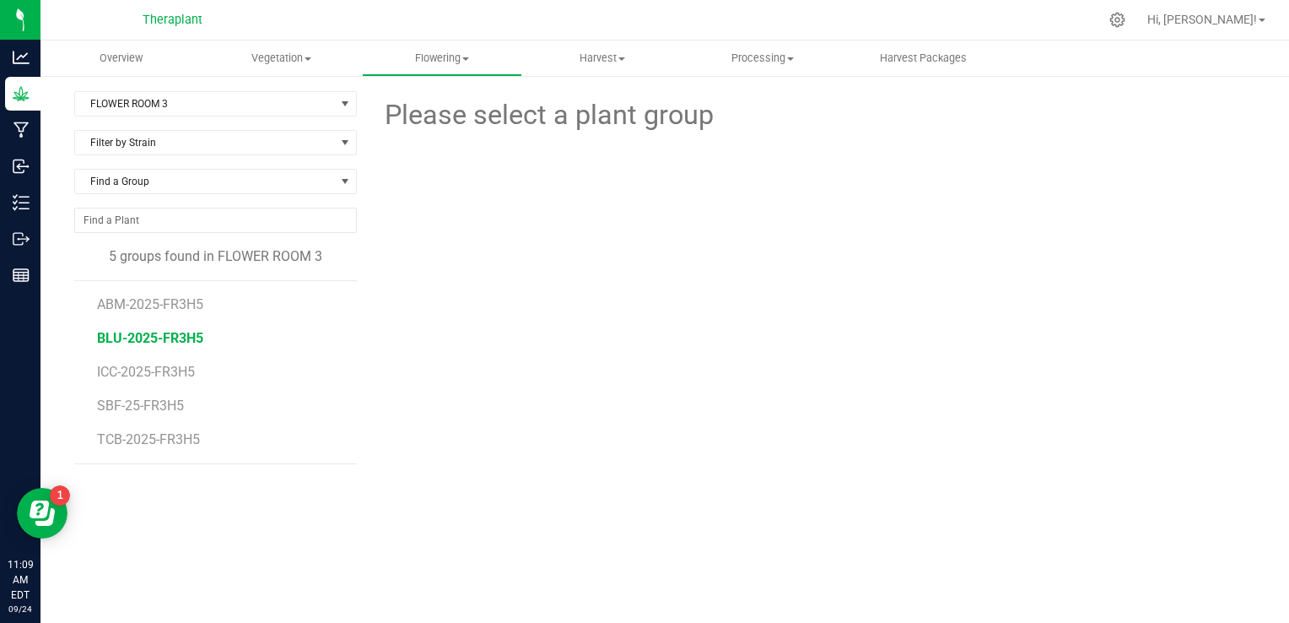
click at [160, 337] on span "BLU-2025-FR3H5" at bounding box center [150, 338] width 106 height 16
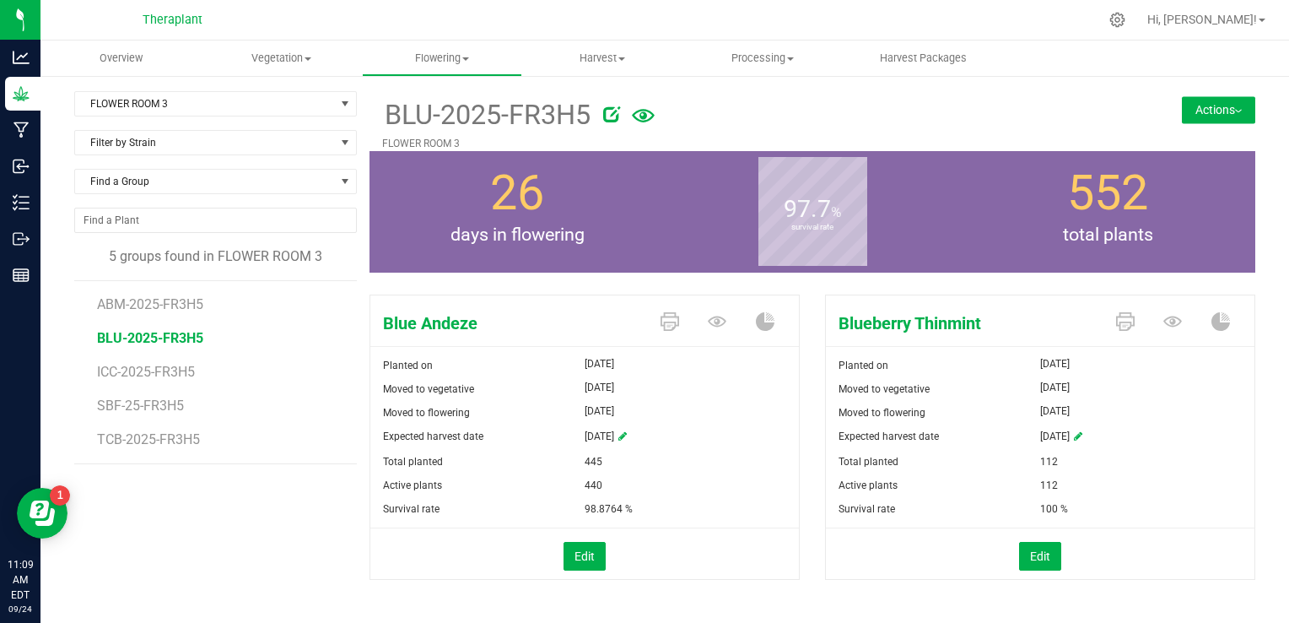
scroll to position [14, 0]
